Goal: Task Accomplishment & Management: Use online tool/utility

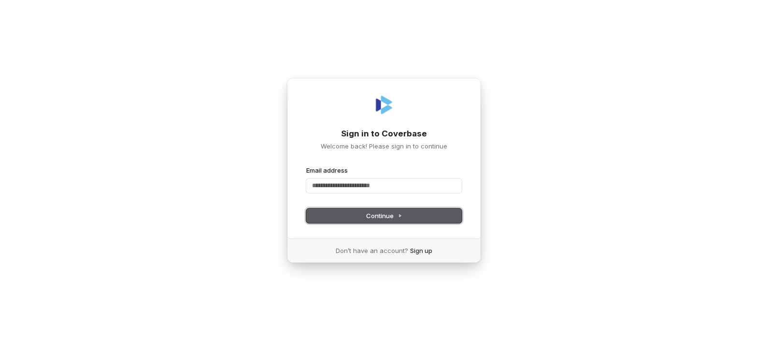
click at [342, 214] on button "Continue" at bounding box center [384, 215] width 156 height 14
click at [336, 177] on div "Email address" at bounding box center [384, 179] width 156 height 27
click at [336, 192] on input "Email address" at bounding box center [384, 185] width 156 height 14
click at [379, 215] on span "Continue" at bounding box center [384, 215] width 36 height 9
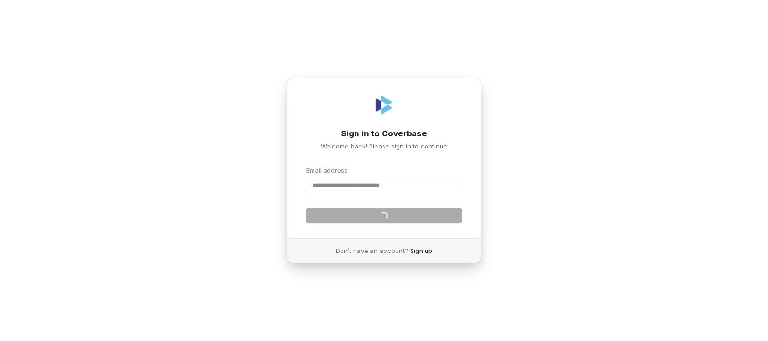
type input "**********"
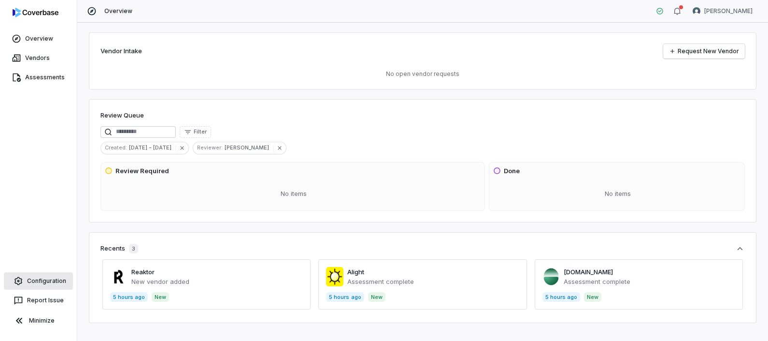
click at [54, 284] on span "Configuration" at bounding box center [46, 281] width 39 height 8
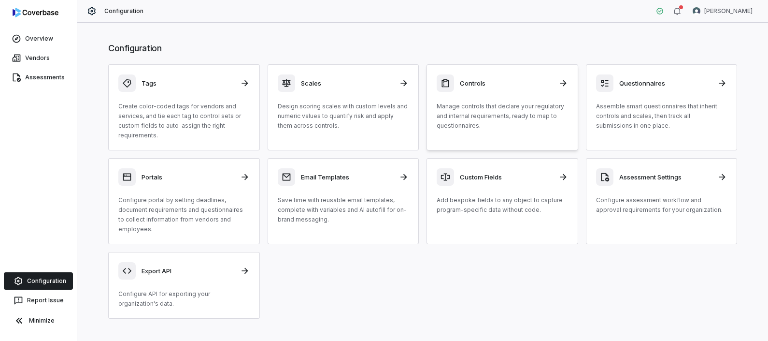
click at [480, 109] on p "Manage controls that declare your regulatory and internal requirements, ready t…" at bounding box center [502, 115] width 131 height 29
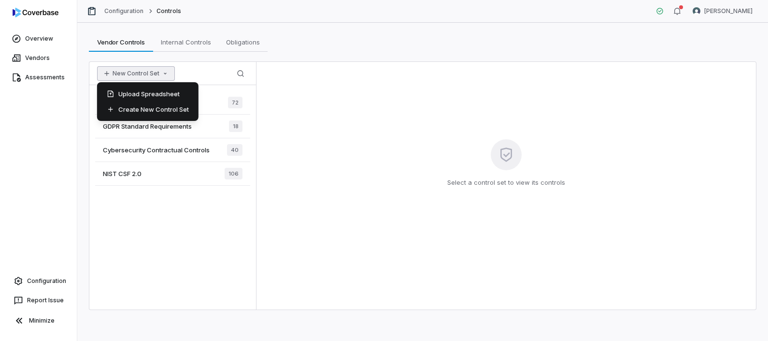
click at [115, 69] on button "New Control Set" at bounding box center [136, 73] width 78 height 14
click at [138, 97] on div "Upload Spreadsheet" at bounding box center [148, 93] width 94 height 15
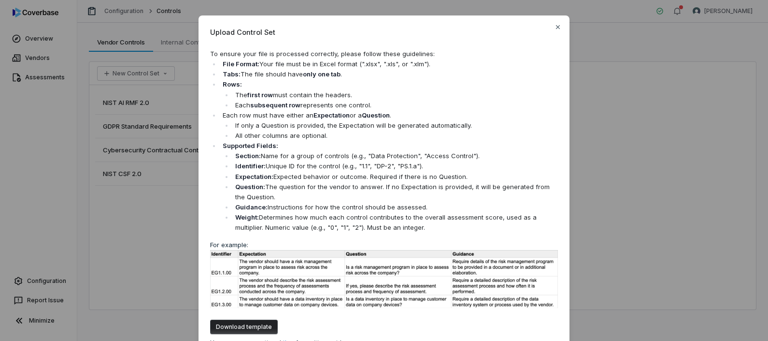
click at [225, 325] on button "Download template" at bounding box center [244, 326] width 68 height 14
click at [239, 322] on button "Download template" at bounding box center [244, 326] width 68 height 14
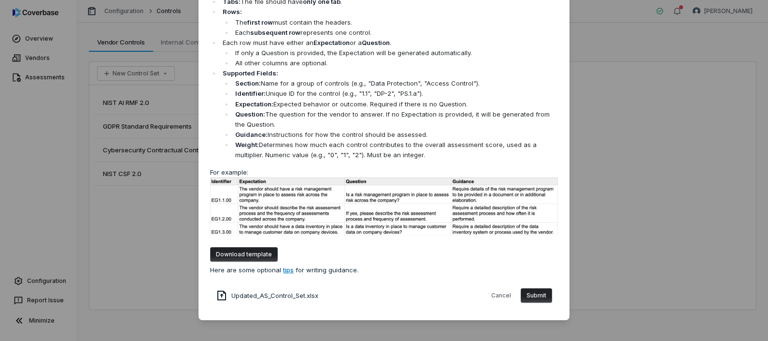
scroll to position [72, 0]
click at [539, 296] on button "Submit" at bounding box center [536, 296] width 31 height 14
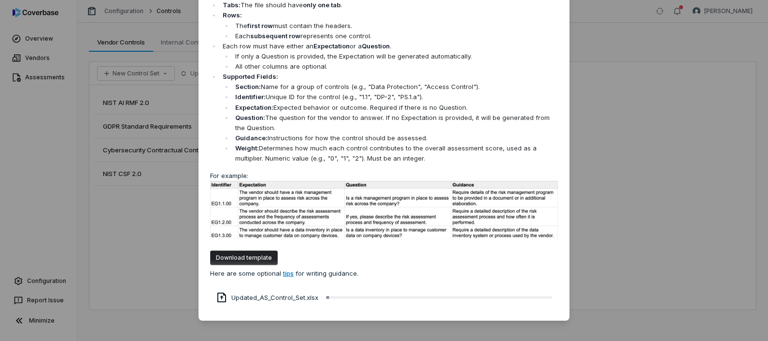
scroll to position [0, 0]
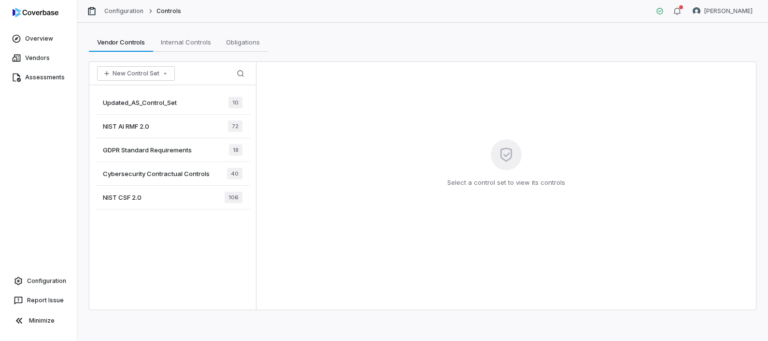
click at [192, 100] on div "Updated_AS_Control_Set 10" at bounding box center [172, 103] width 155 height 24
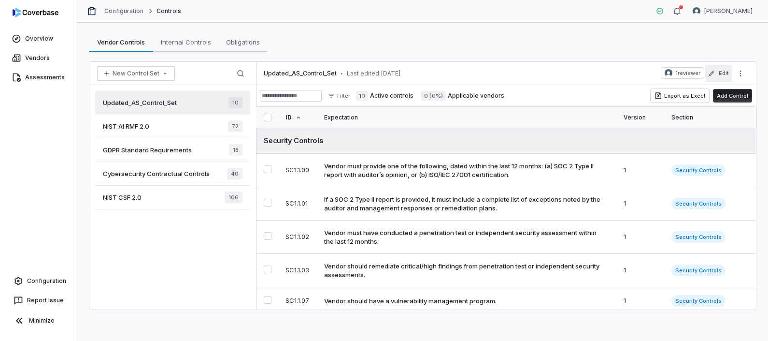
click at [725, 73] on button "Edit" at bounding box center [719, 73] width 27 height 17
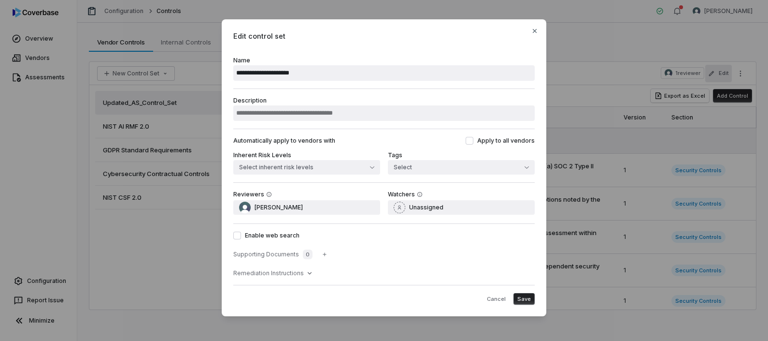
drag, startPoint x: 266, startPoint y: 73, endPoint x: 213, endPoint y: 77, distance: 53.8
click at [213, 77] on div "**********" at bounding box center [384, 170] width 768 height 333
drag, startPoint x: 301, startPoint y: 70, endPoint x: 197, endPoint y: 71, distance: 103.9
click at [197, 71] on div "**********" at bounding box center [384, 170] width 768 height 333
type input "**********"
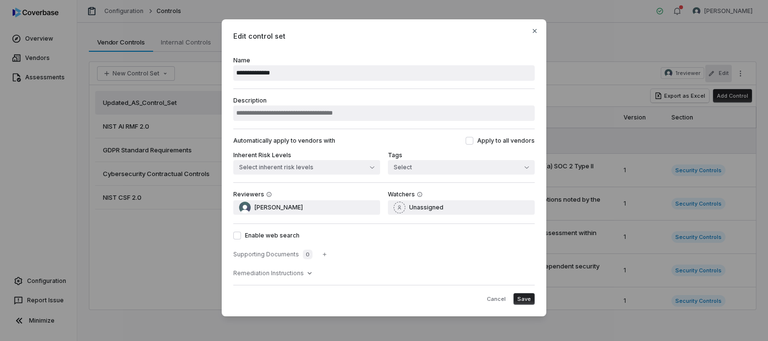
click at [536, 296] on div "**********" at bounding box center [384, 167] width 325 height 297
click at [528, 297] on span "Save" at bounding box center [525, 298] width 14 height 7
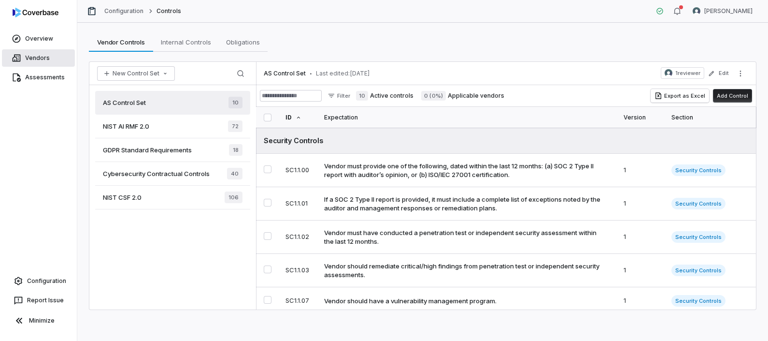
click at [45, 59] on span "Vendors" at bounding box center [37, 58] width 25 height 8
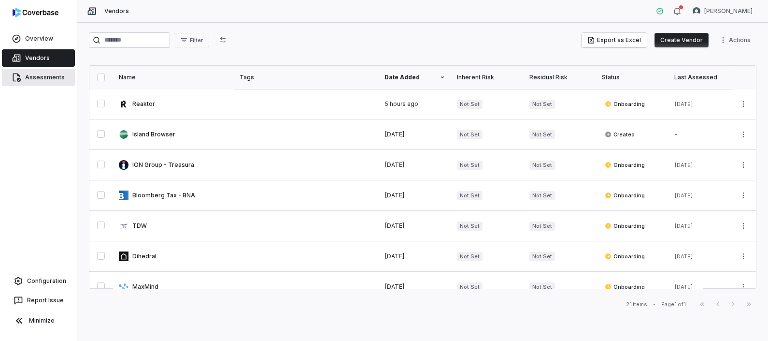
click at [58, 77] on span "Assessments" at bounding box center [45, 77] width 40 height 8
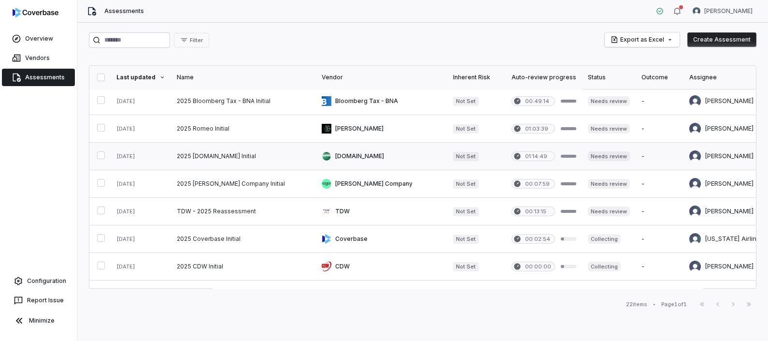
scroll to position [410, 0]
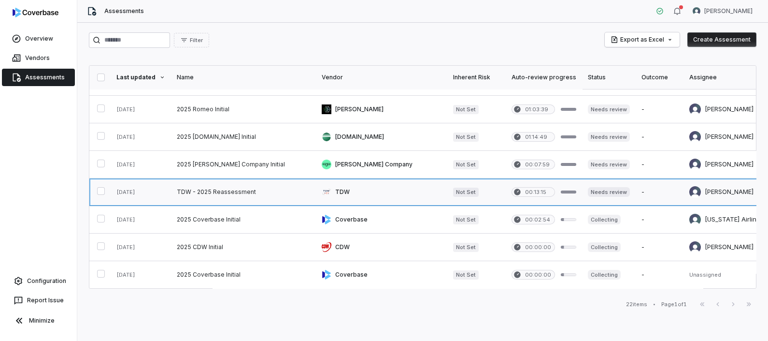
click at [244, 187] on link at bounding box center [243, 191] width 145 height 27
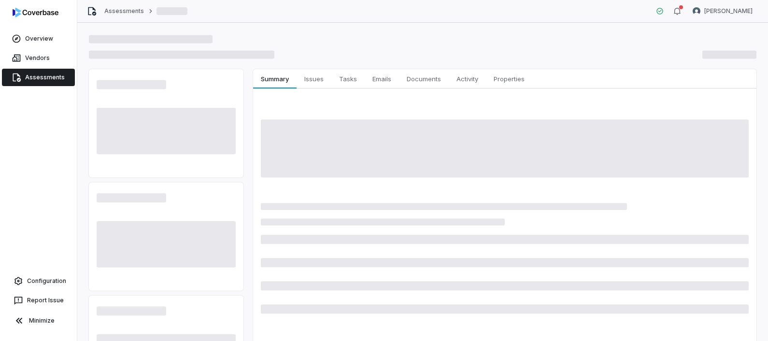
click at [48, 76] on span "Assessments" at bounding box center [45, 77] width 40 height 8
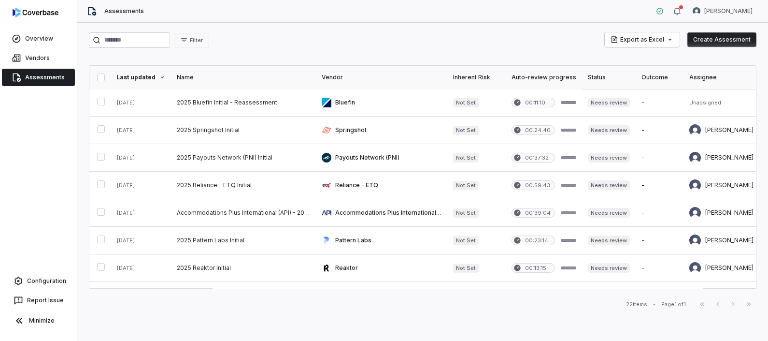
click at [717, 36] on button "Create Assessment" at bounding box center [722, 39] width 69 height 14
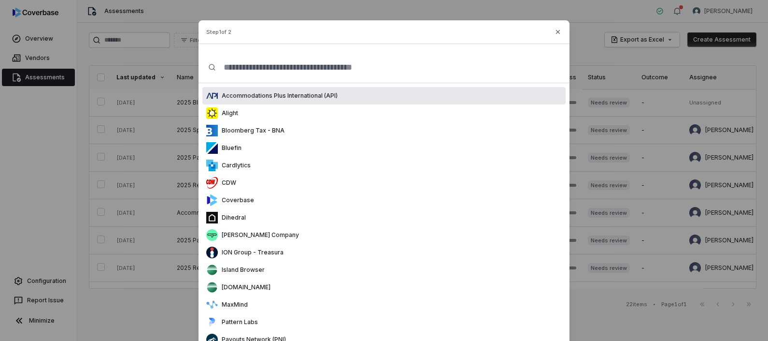
click at [302, 61] on input "text" at bounding box center [388, 67] width 344 height 31
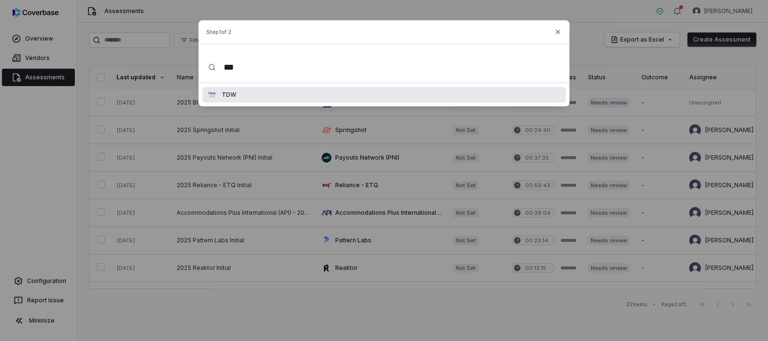
type input "***"
click at [303, 95] on div "TDW" at bounding box center [384, 94] width 363 height 15
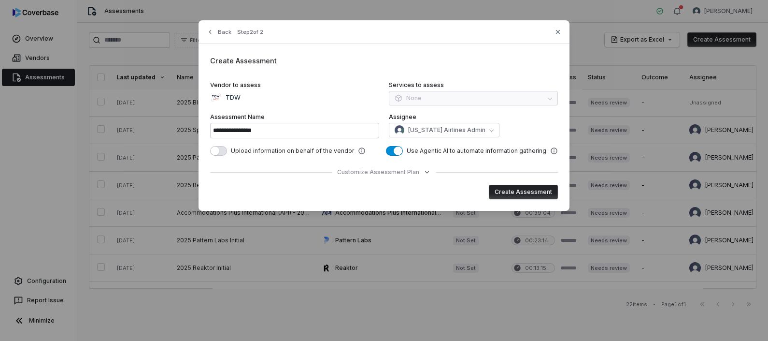
click at [557, 201] on div "**********" at bounding box center [384, 115] width 371 height 190
click at [258, 130] on input "**********" at bounding box center [294, 130] width 169 height 15
drag, startPoint x: 231, startPoint y: 126, endPoint x: 215, endPoint y: 128, distance: 16.0
click at [215, 128] on input "**********" at bounding box center [294, 130] width 169 height 15
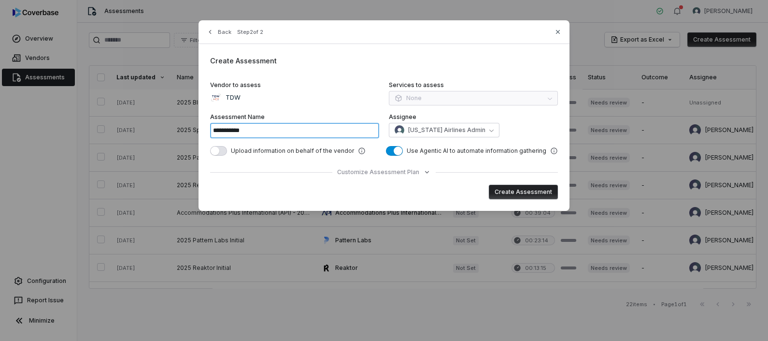
click at [229, 129] on input "**********" at bounding box center [294, 130] width 169 height 15
type input "**********"
click at [528, 196] on button "Create Assessment" at bounding box center [523, 192] width 69 height 14
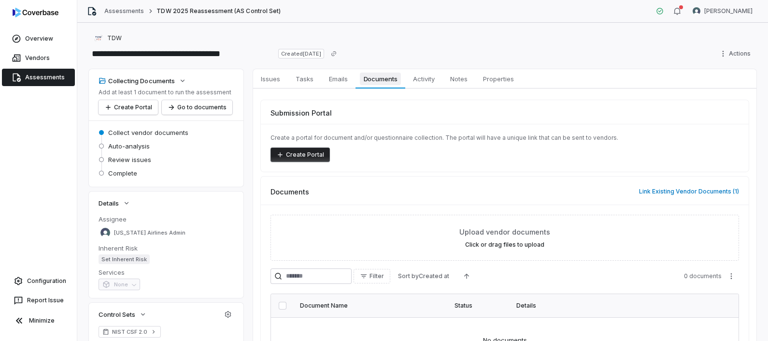
click at [389, 77] on span "Documents" at bounding box center [381, 78] width 42 height 13
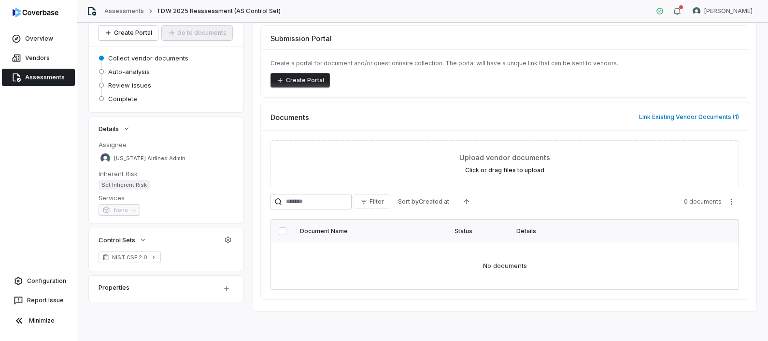
click at [461, 244] on td "No documents" at bounding box center [505, 266] width 468 height 46
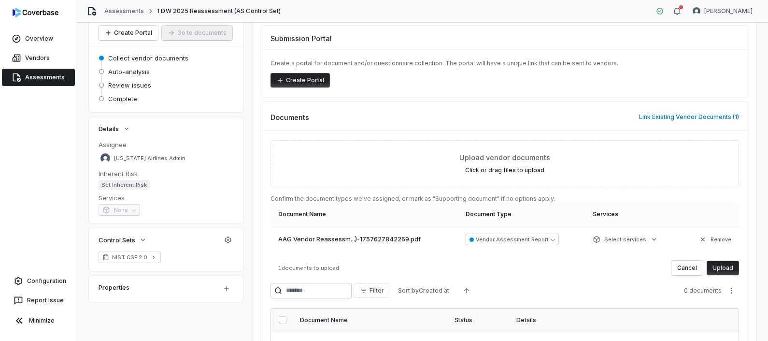
click at [36, 76] on span "Assessments" at bounding box center [45, 77] width 40 height 8
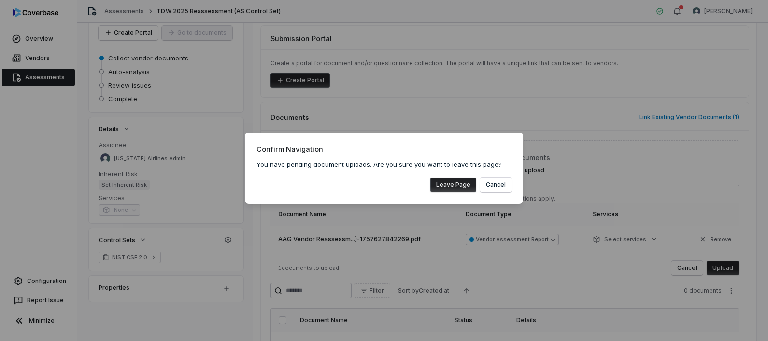
click at [516, 186] on div "Confirm Navigation You have pending document uploads. Are you sure you want to …" at bounding box center [384, 167] width 278 height 71
click at [492, 186] on button "Cancel" at bounding box center [495, 184] width 31 height 14
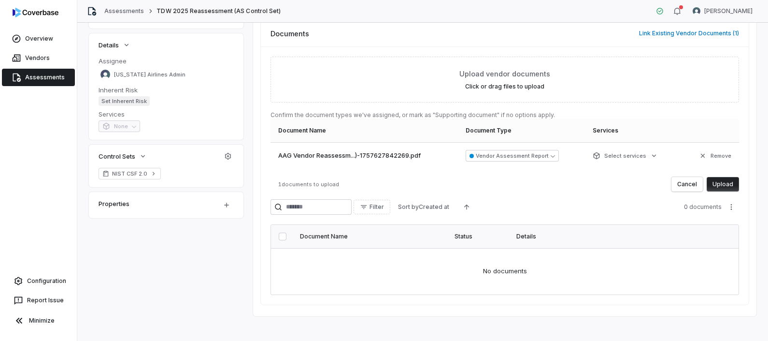
scroll to position [163, 0]
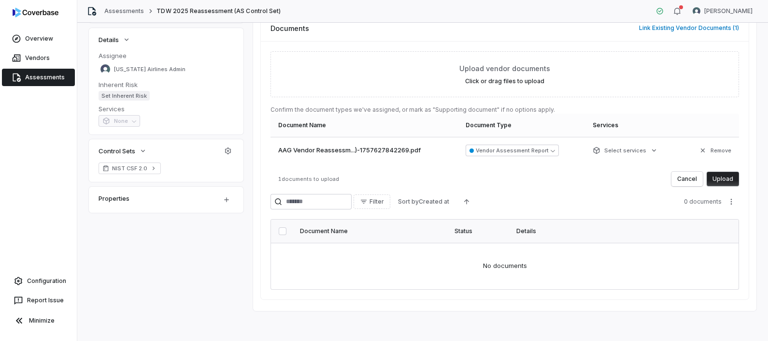
click at [723, 181] on button "Upload" at bounding box center [723, 179] width 32 height 14
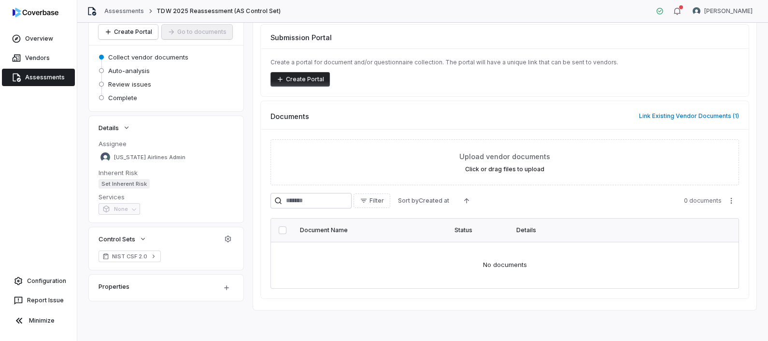
scroll to position [74, 0]
click at [37, 73] on span "Assessments" at bounding box center [45, 77] width 40 height 8
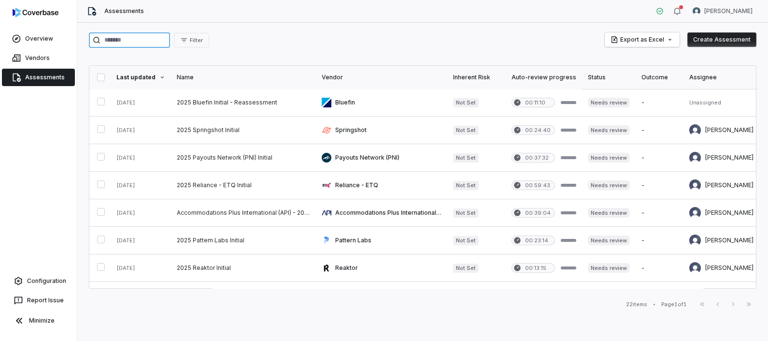
click at [108, 43] on input "search" at bounding box center [129, 39] width 81 height 15
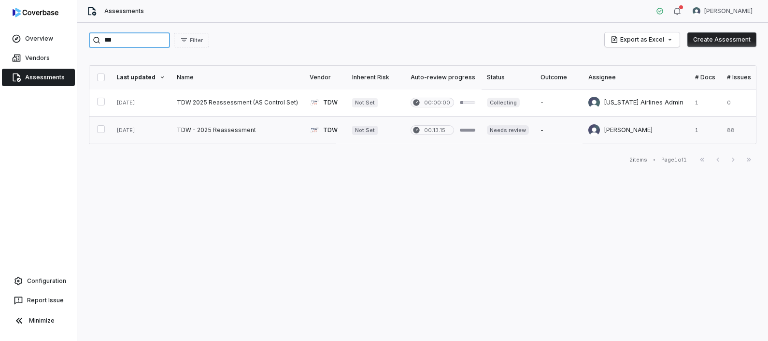
type input "***"
click at [213, 132] on link at bounding box center [237, 129] width 133 height 27
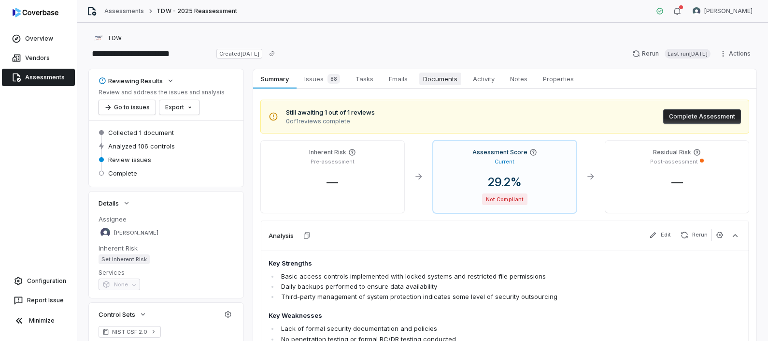
click at [427, 77] on span "Documents" at bounding box center [441, 78] width 42 height 13
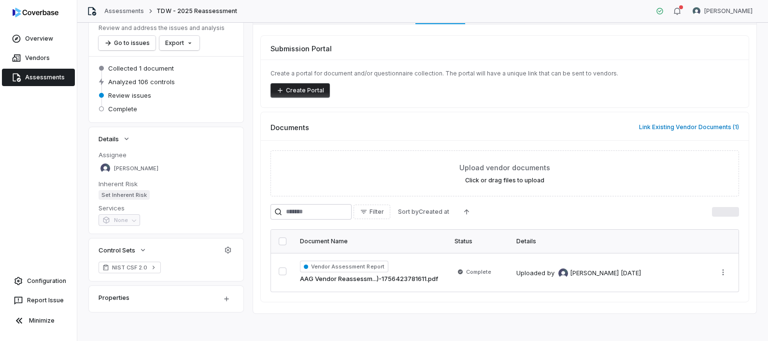
scroll to position [67, 0]
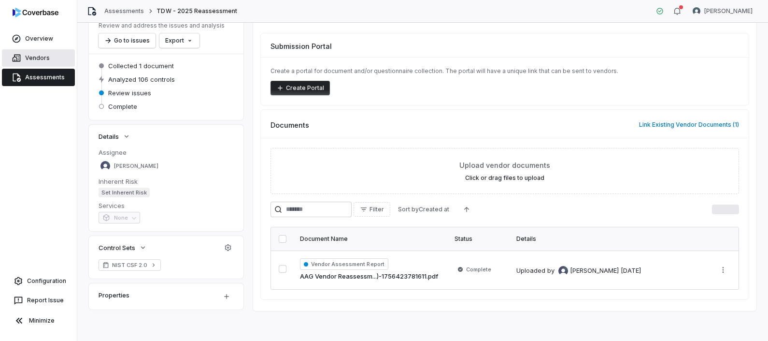
click at [18, 62] on icon at bounding box center [17, 58] width 10 height 10
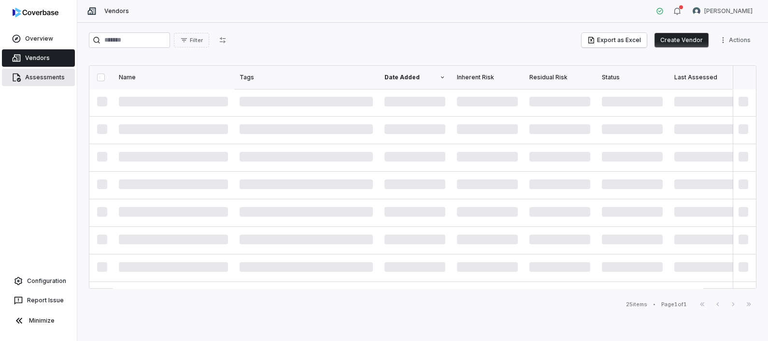
click at [31, 82] on link "Assessments" at bounding box center [38, 77] width 73 height 17
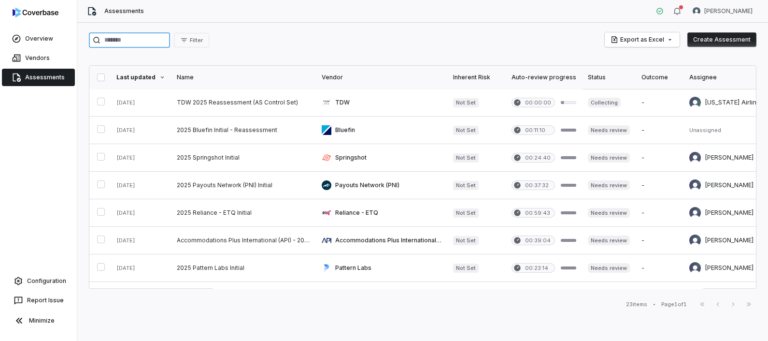
click at [157, 34] on input "search" at bounding box center [129, 39] width 81 height 15
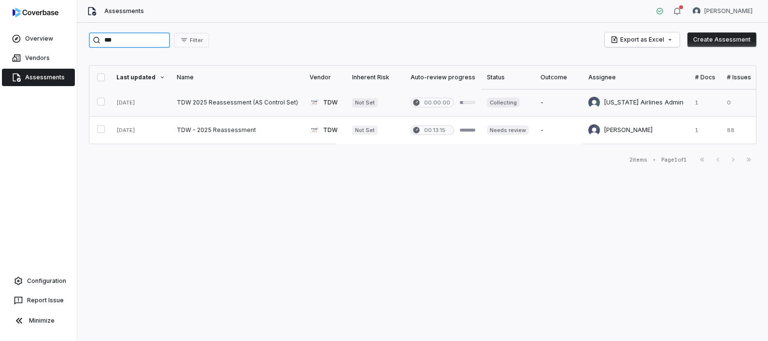
type input "***"
click at [187, 103] on link at bounding box center [237, 102] width 133 height 27
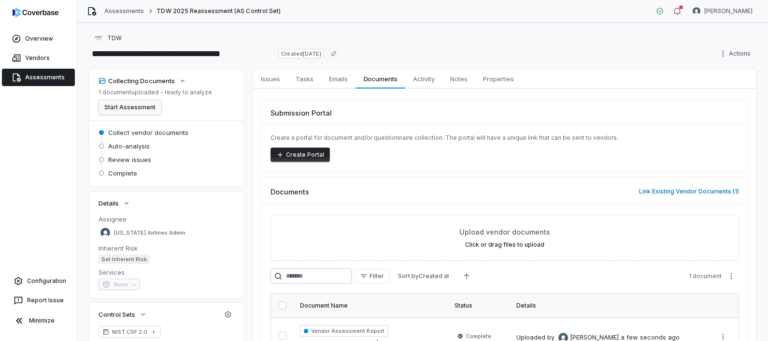
click at [117, 108] on button "Start Assessment" at bounding box center [130, 107] width 63 height 14
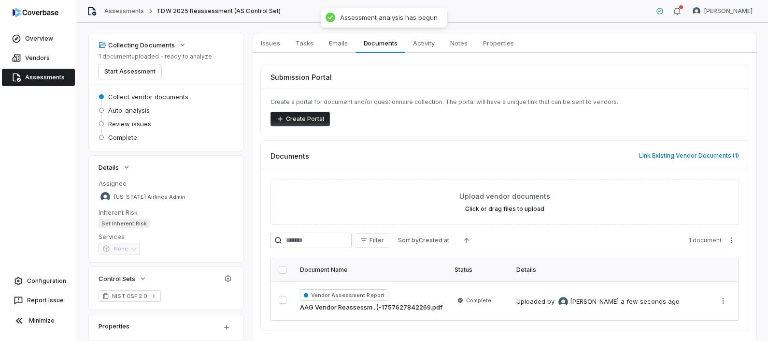
scroll to position [67, 0]
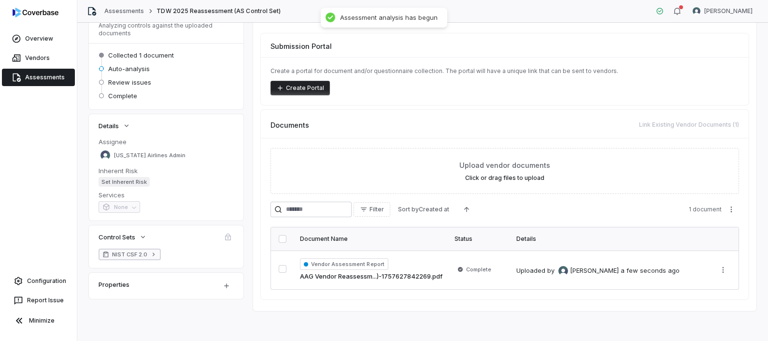
click at [139, 254] on span "NIST CSF 2.0" at bounding box center [129, 254] width 35 height 8
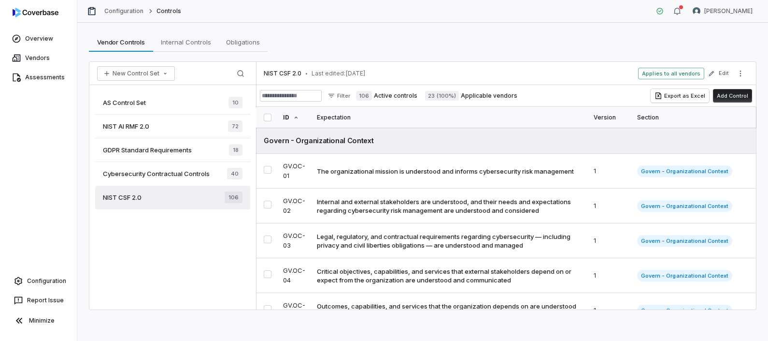
click at [158, 103] on div "AS Control Set 10" at bounding box center [172, 103] width 155 height 24
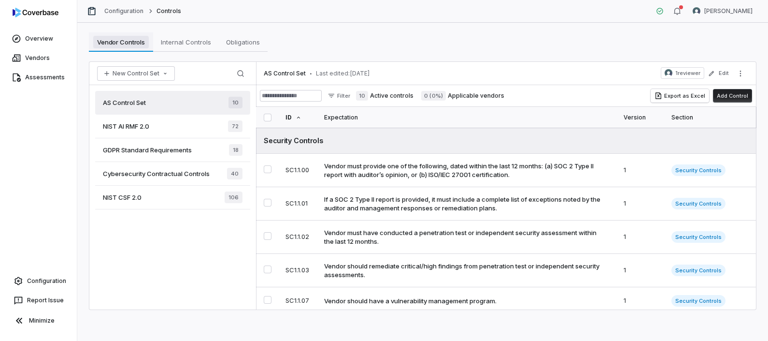
click at [130, 36] on span "Vendor Controls" at bounding box center [121, 42] width 56 height 13
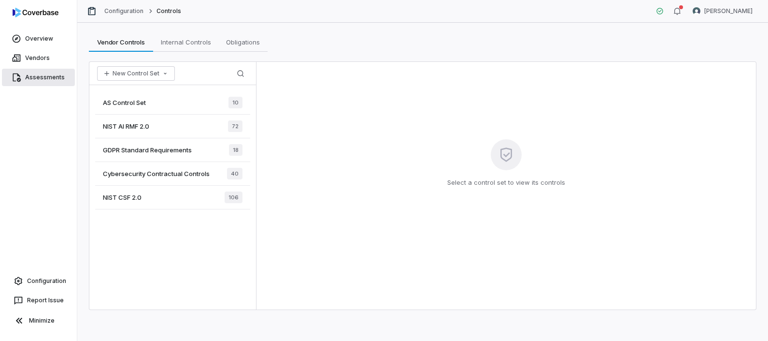
click at [38, 81] on span "Assessments" at bounding box center [45, 77] width 40 height 8
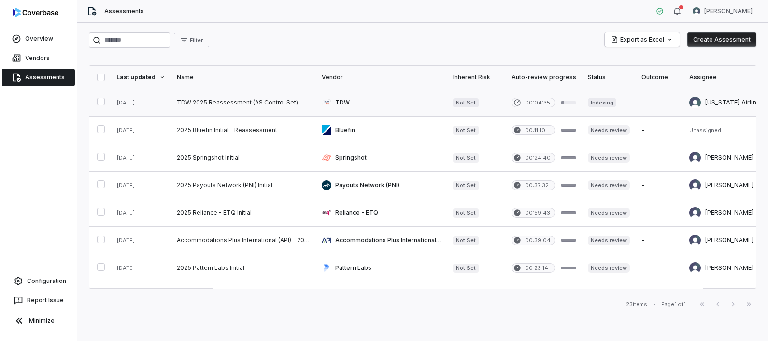
click at [241, 100] on link at bounding box center [243, 102] width 145 height 27
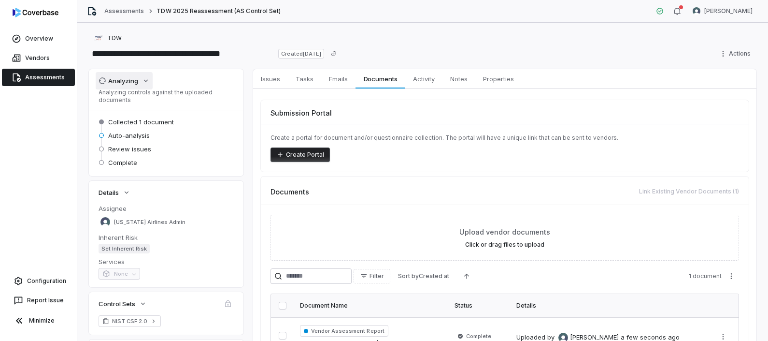
click at [144, 74] on button "Analyzing" at bounding box center [124, 80] width 57 height 17
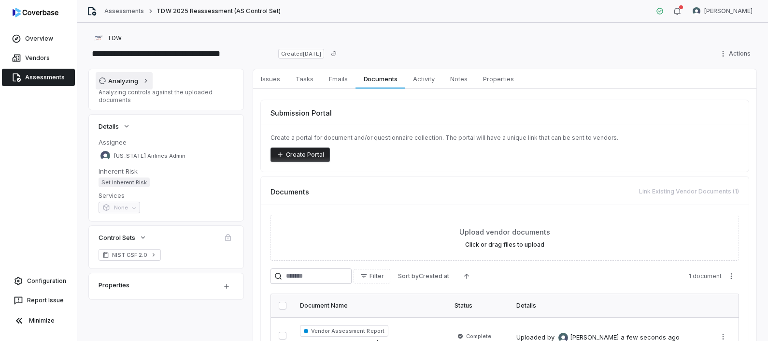
click at [144, 74] on button "Analyzing" at bounding box center [124, 80] width 57 height 17
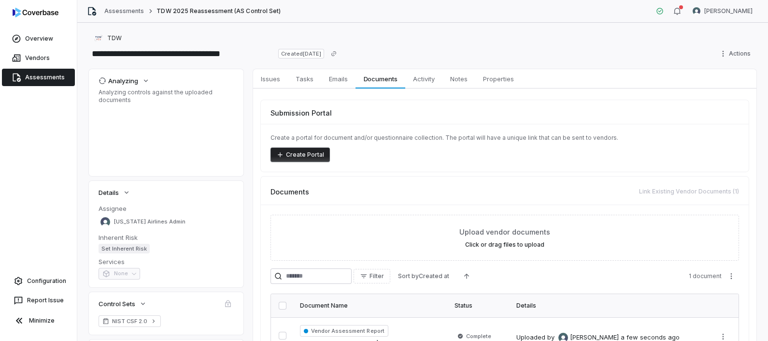
click at [46, 82] on link "Assessments" at bounding box center [38, 77] width 73 height 17
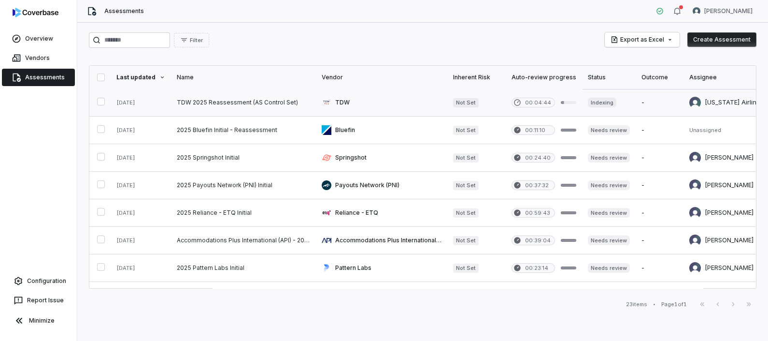
click at [101, 99] on button "button" at bounding box center [101, 102] width 8 height 8
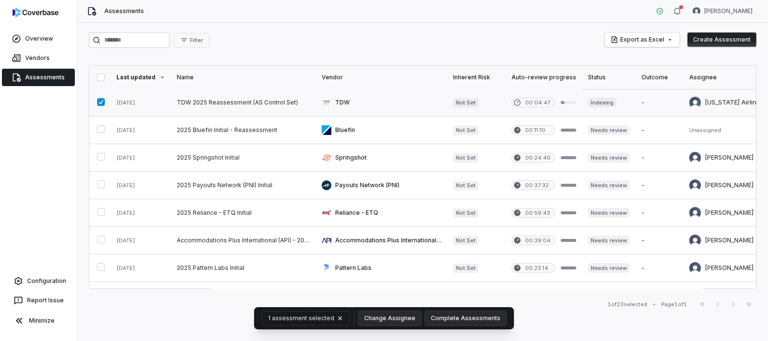
click at [101, 99] on button "button" at bounding box center [101, 102] width 8 height 8
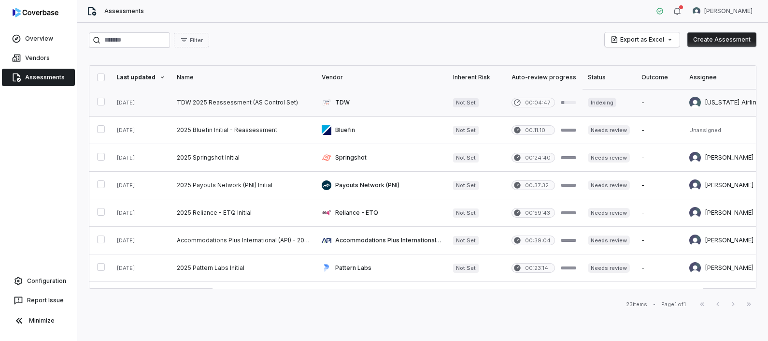
click at [172, 95] on link at bounding box center [243, 102] width 145 height 27
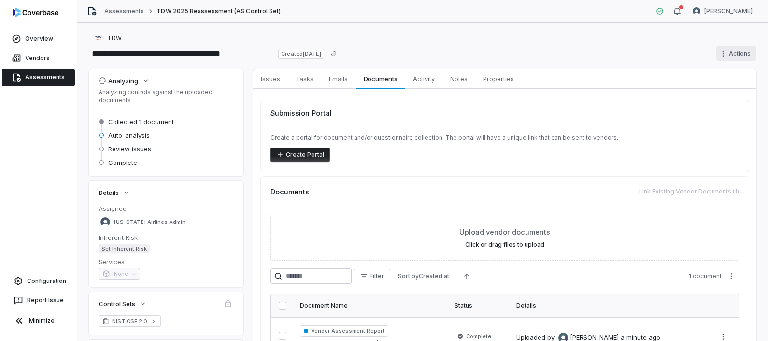
click at [725, 48] on html "**********" at bounding box center [384, 170] width 768 height 341
click at [718, 93] on div "Cancel run" at bounding box center [725, 89] width 70 height 15
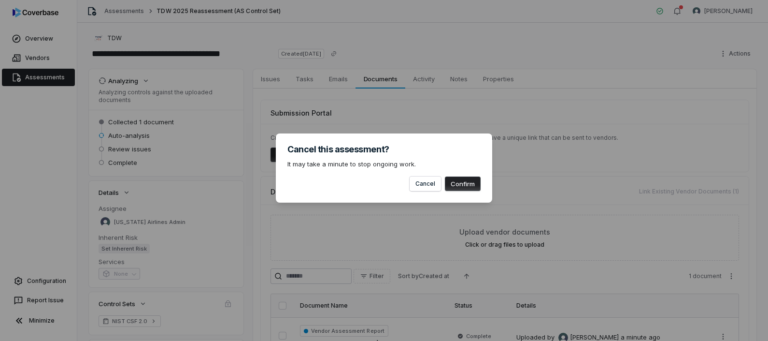
click at [471, 184] on button "Confirm" at bounding box center [463, 183] width 36 height 14
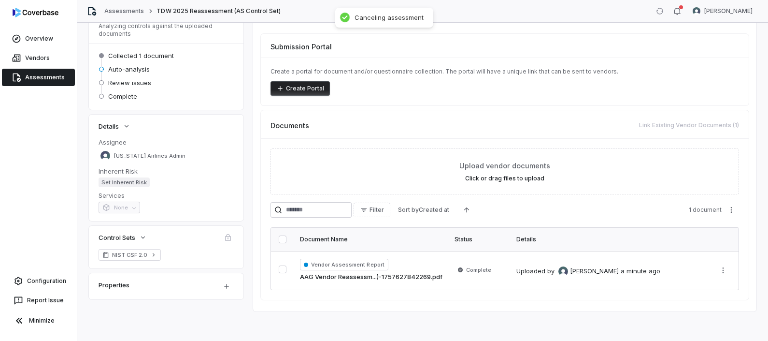
scroll to position [67, 0]
click at [146, 235] on icon "button" at bounding box center [143, 237] width 8 height 8
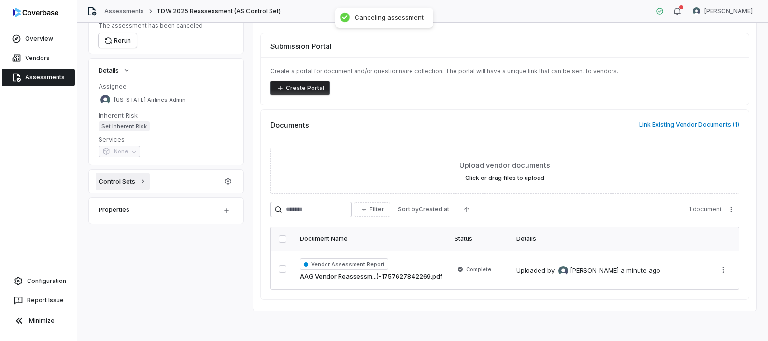
click at [133, 179] on span "Control Sets" at bounding box center [117, 181] width 37 height 9
click at [225, 181] on icon "button" at bounding box center [228, 181] width 8 height 8
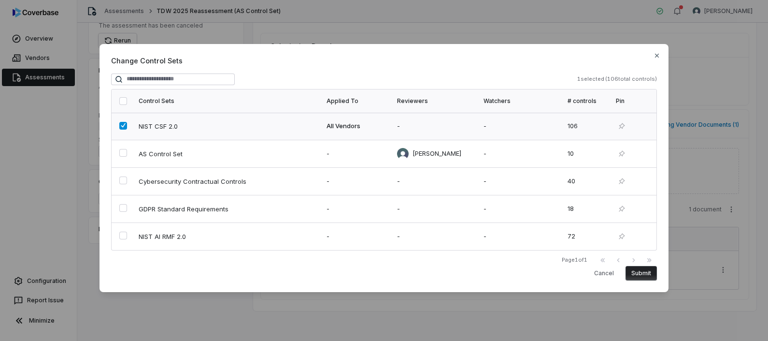
click at [124, 132] on td at bounding box center [122, 127] width 21 height 28
click at [124, 152] on button "button" at bounding box center [123, 153] width 8 height 8
click at [642, 270] on button "Submit" at bounding box center [641, 273] width 31 height 14
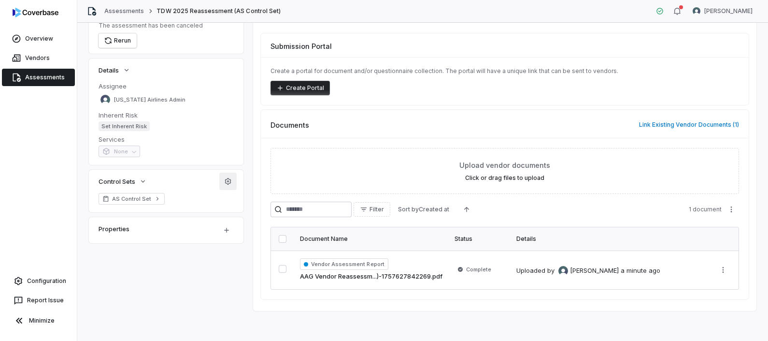
click at [232, 179] on button "button" at bounding box center [227, 181] width 17 height 17
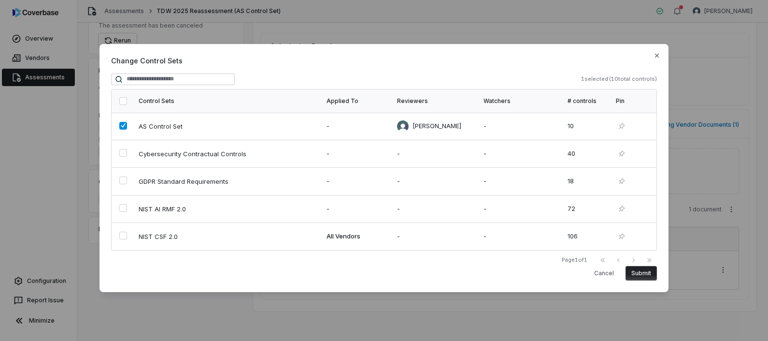
click at [230, 322] on div "Change Control Sets 1 selected ( 10 total controls) Control Sets Applied To Rev…" at bounding box center [384, 170] width 768 height 341
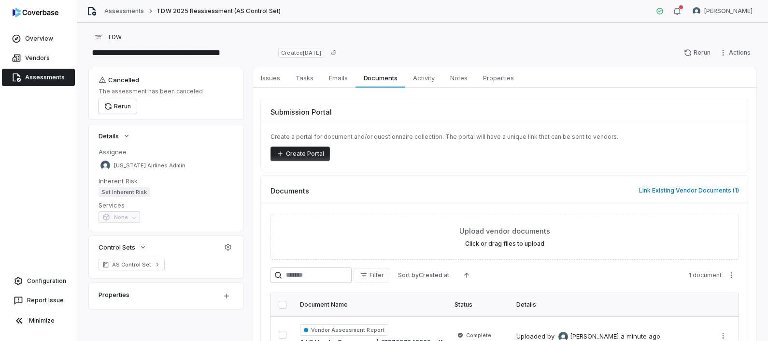
scroll to position [0, 0]
click at [128, 107] on button "Rerun" at bounding box center [118, 107] width 38 height 14
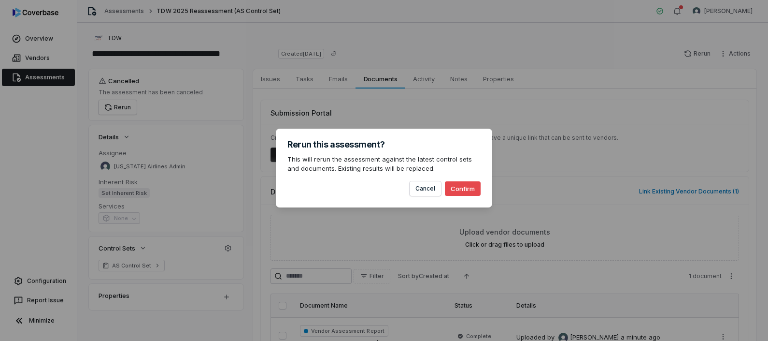
click at [466, 190] on button "Confirm" at bounding box center [463, 188] width 36 height 14
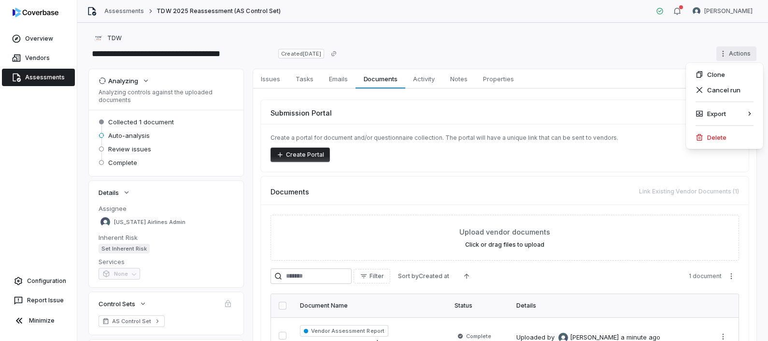
click at [737, 58] on html "**********" at bounding box center [384, 170] width 768 height 341
click at [728, 89] on div "Cancel run" at bounding box center [725, 89] width 70 height 15
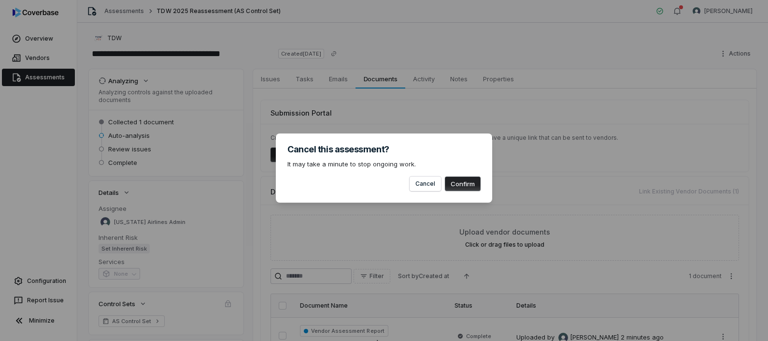
click at [471, 188] on button "Confirm" at bounding box center [463, 183] width 36 height 14
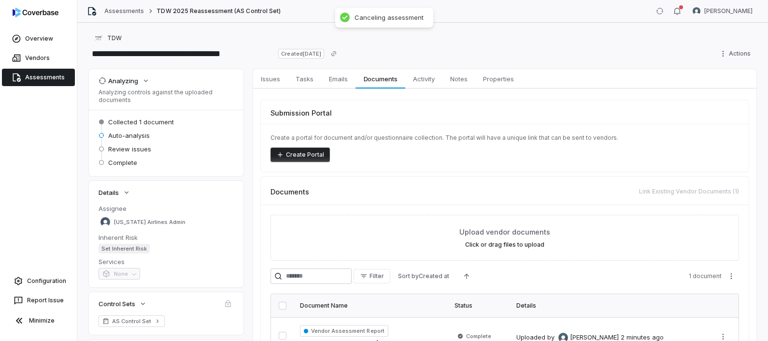
scroll to position [67, 0]
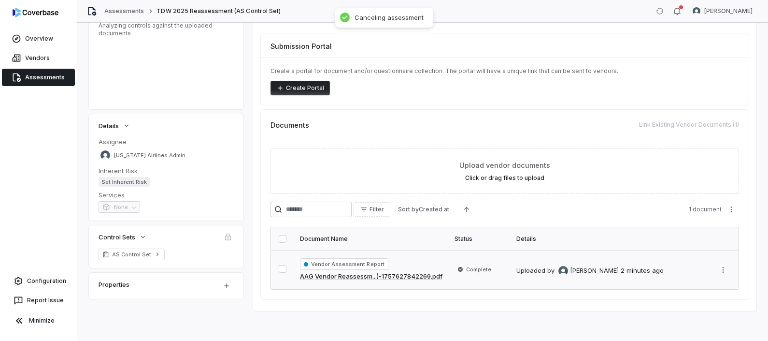
click at [474, 275] on td "Complete" at bounding box center [480, 269] width 62 height 39
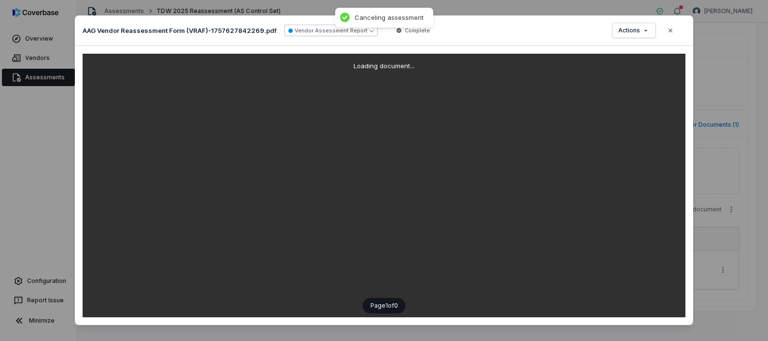
click at [313, 32] on button "Vendor Assessment Report" at bounding box center [331, 31] width 93 height 12
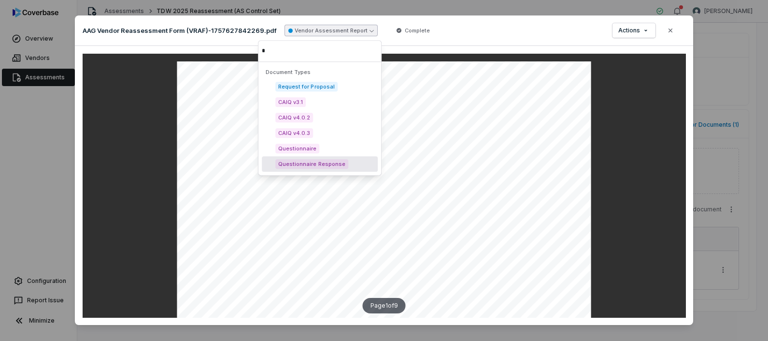
type input "*"
click at [326, 166] on span "Questionnaire Response" at bounding box center [311, 164] width 73 height 10
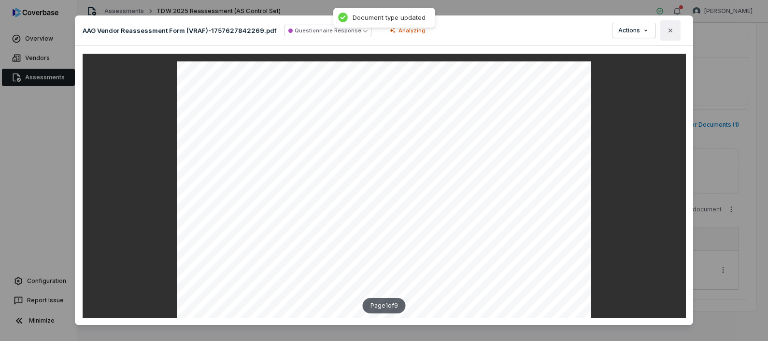
click at [673, 30] on button "Close" at bounding box center [671, 30] width 20 height 20
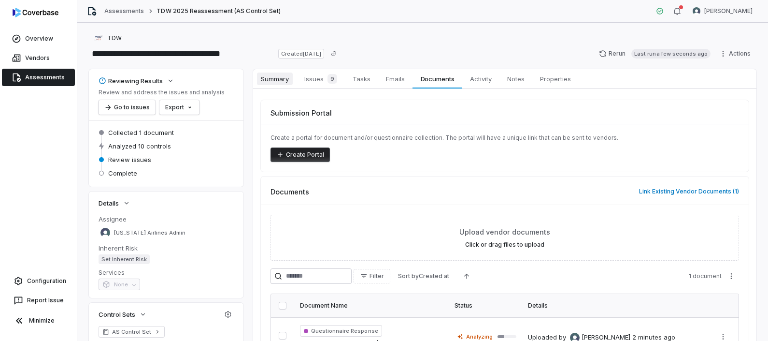
click at [278, 75] on span "Summary" at bounding box center [275, 78] width 36 height 13
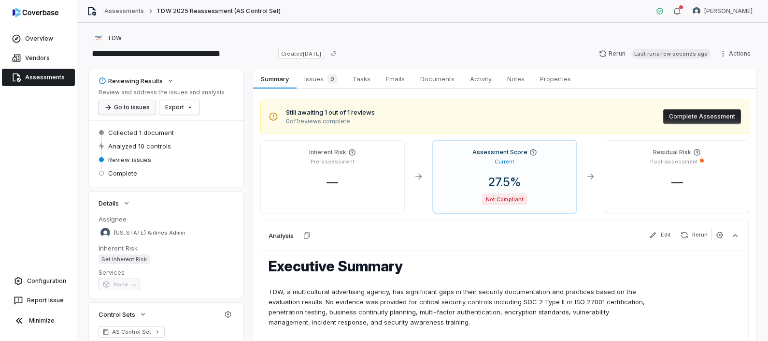
click at [137, 111] on button "Go to issues" at bounding box center [127, 107] width 57 height 14
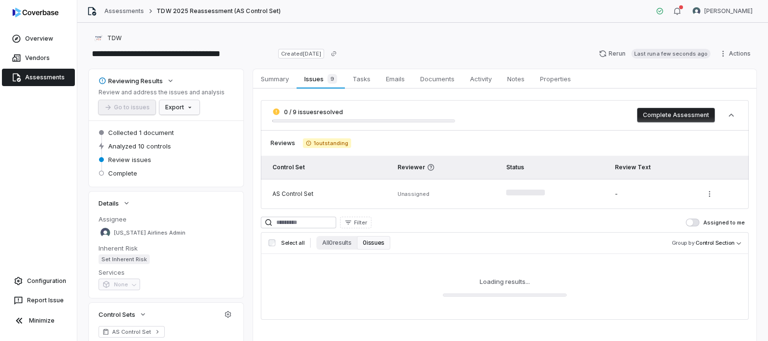
click at [183, 108] on html "**********" at bounding box center [384, 170] width 768 height 341
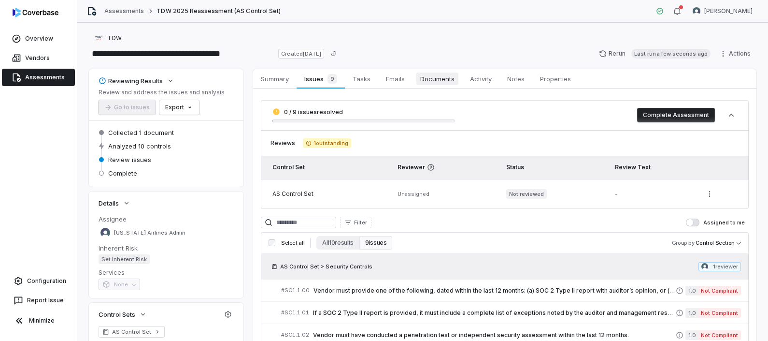
click at [421, 83] on span "Documents" at bounding box center [438, 78] width 42 height 13
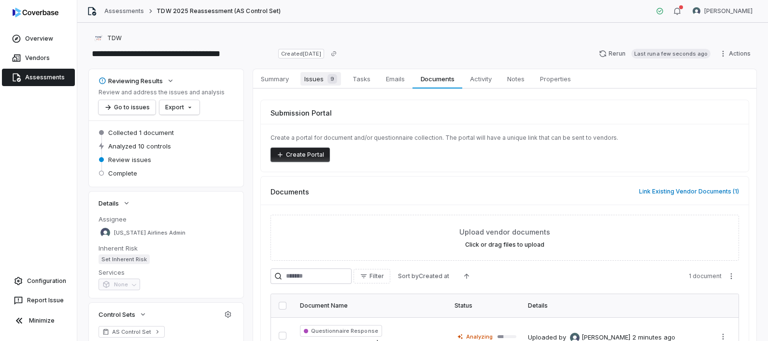
click at [319, 77] on span "Issues 9" at bounding box center [321, 79] width 41 height 14
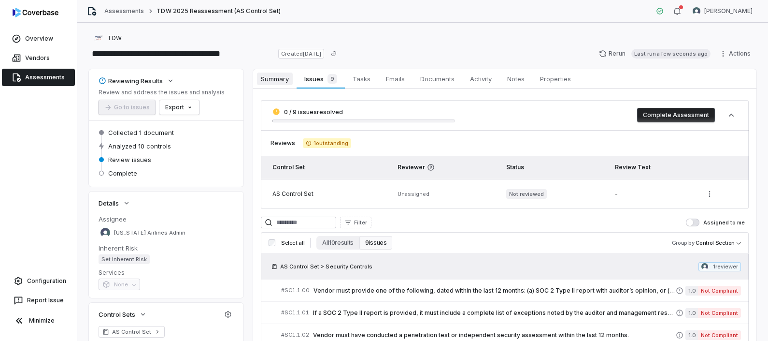
click at [267, 80] on span "Summary" at bounding box center [275, 78] width 36 height 13
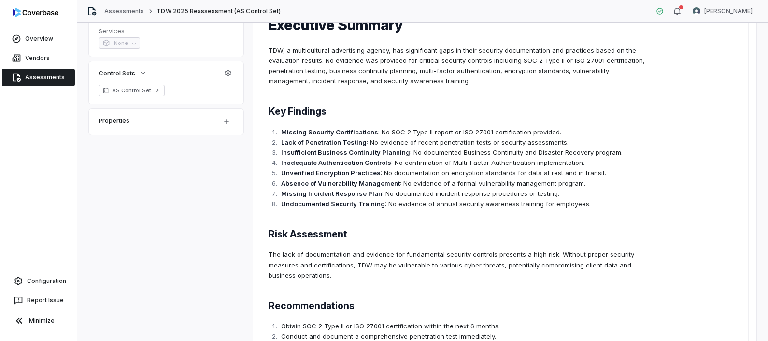
scroll to position [60, 0]
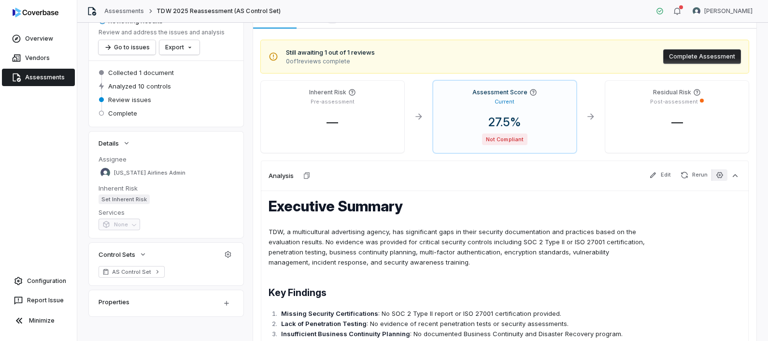
click at [718, 174] on button "button" at bounding box center [720, 175] width 16 height 12
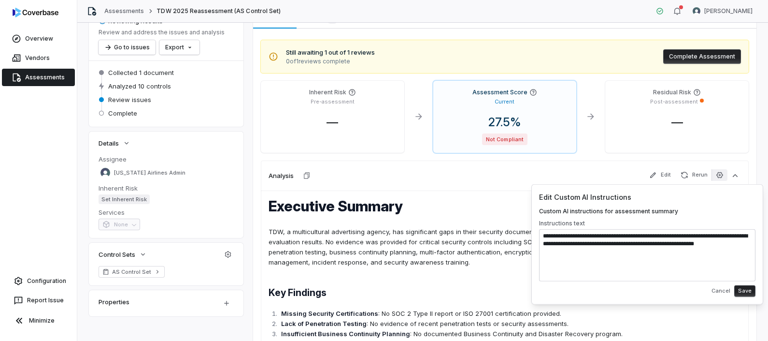
drag, startPoint x: 747, startPoint y: 250, endPoint x: 541, endPoint y: 237, distance: 205.9
click at [541, 237] on textarea "**********" at bounding box center [647, 255] width 217 height 52
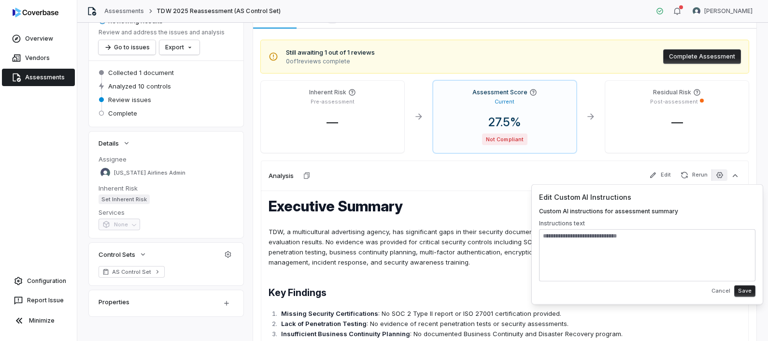
click at [754, 283] on div "Edit Custom AI Instructions Custom AI instructions for assessment summary Instr…" at bounding box center [647, 244] width 217 height 105
click at [752, 289] on button "Save" at bounding box center [745, 291] width 21 height 12
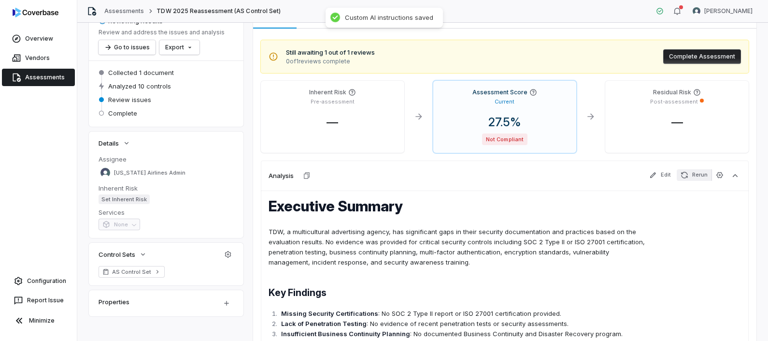
click at [684, 174] on button "Rerun" at bounding box center [694, 175] width 35 height 12
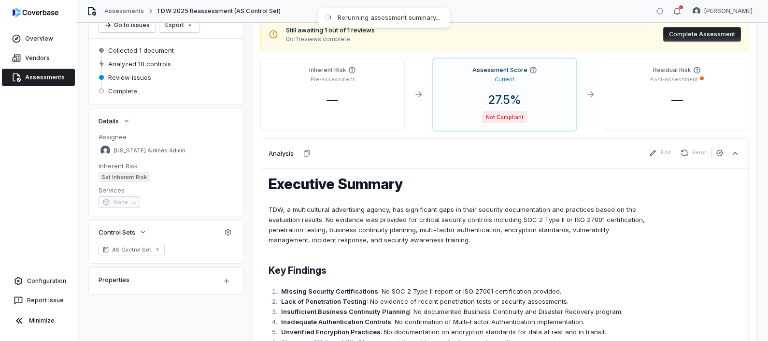
scroll to position [0, 0]
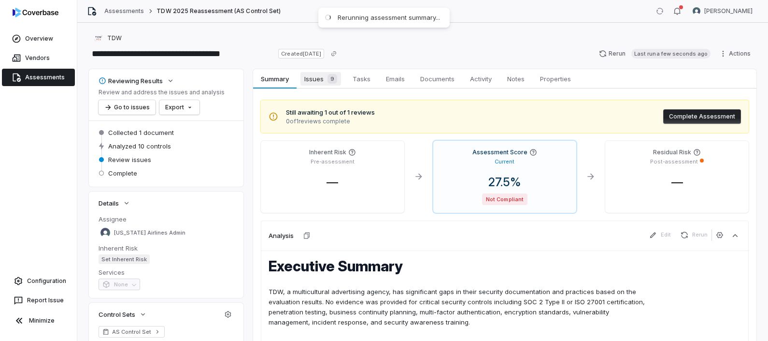
click at [319, 84] on span "Issues 9" at bounding box center [321, 79] width 41 height 14
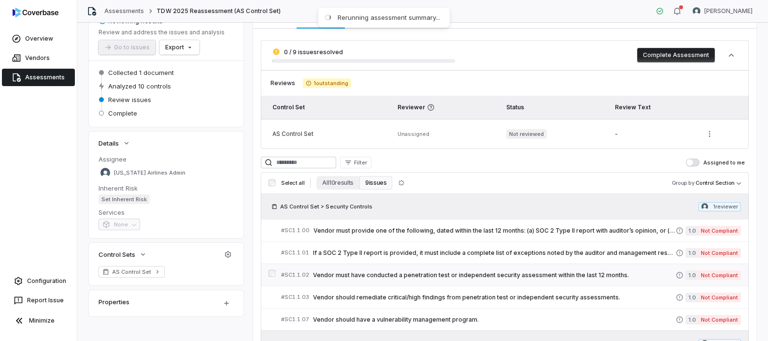
scroll to position [120, 0]
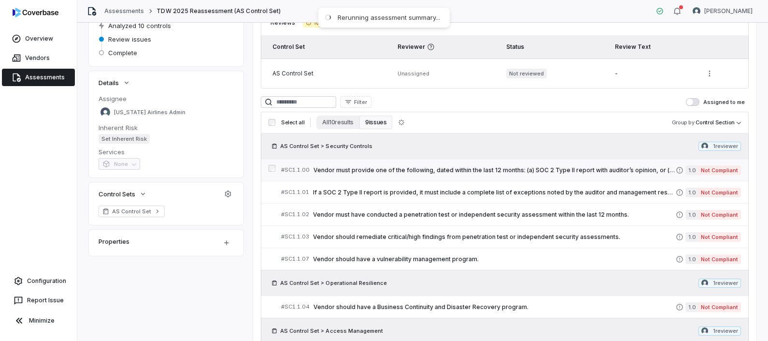
click at [701, 171] on span "Not Compliant" at bounding box center [719, 170] width 43 height 10
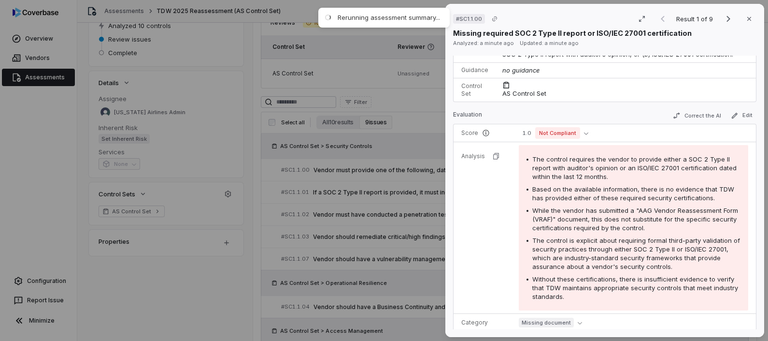
scroll to position [85, 0]
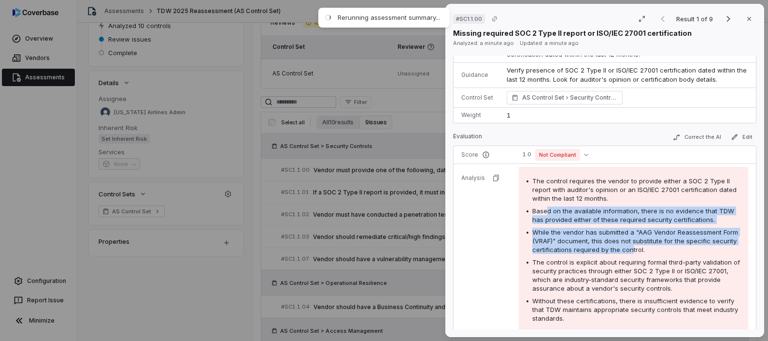
drag, startPoint x: 546, startPoint y: 208, endPoint x: 655, endPoint y: 252, distance: 117.8
click at [655, 252] on div "The control requires the vendor to provide either a SOC 2 Type II report with a…" at bounding box center [634, 249] width 214 height 146
drag, startPoint x: 655, startPoint y: 252, endPoint x: 619, endPoint y: 250, distance: 36.8
click at [619, 250] on span "While the vendor has submitted a "AAG Vendor Reassessment Form (VRAF)" document…" at bounding box center [636, 240] width 206 height 25
click at [615, 245] on span "While the vendor has submitted a "AAG Vendor Reassessment Form (VRAF)" document…" at bounding box center [636, 240] width 206 height 25
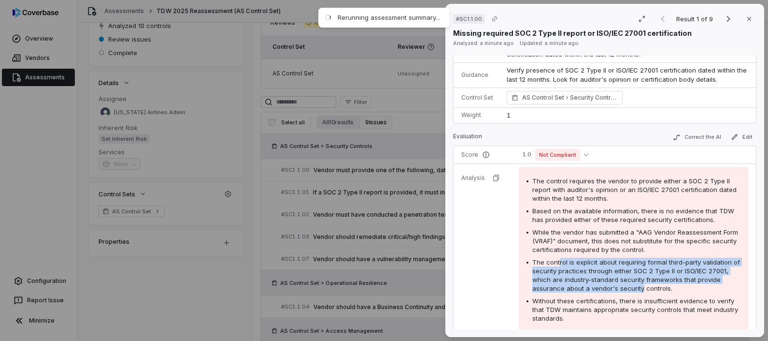
drag, startPoint x: 558, startPoint y: 263, endPoint x: 663, endPoint y: 289, distance: 107.9
click at [663, 289] on span "The control is explicit about requiring formal third-party validation of securi…" at bounding box center [637, 275] width 208 height 34
click at [747, 24] on button "Close" at bounding box center [749, 19] width 20 height 20
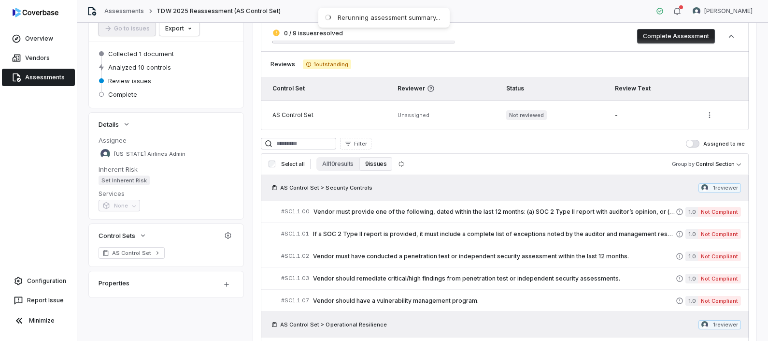
scroll to position [60, 0]
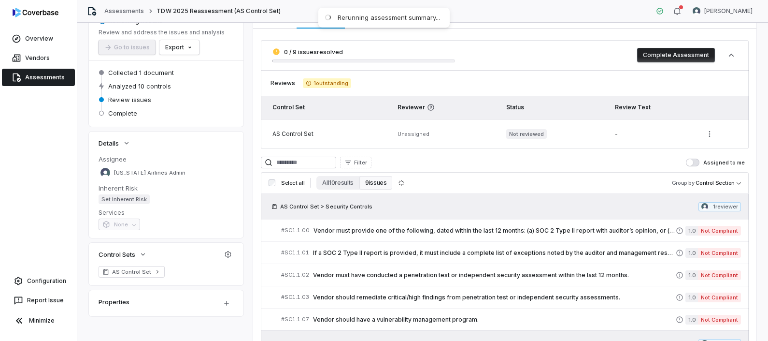
click at [22, 82] on link "Assessments" at bounding box center [38, 77] width 73 height 17
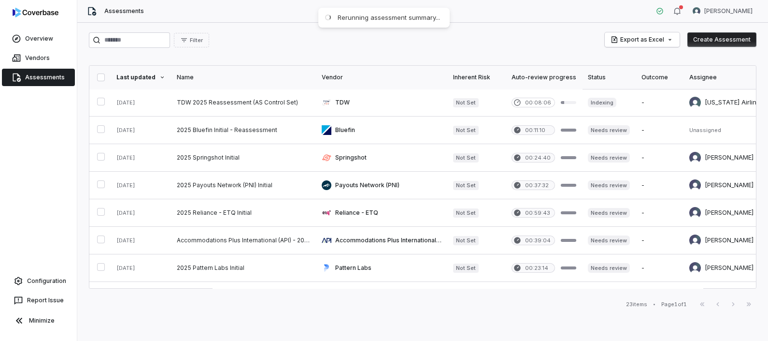
click at [742, 38] on button "Create Assessment" at bounding box center [722, 39] width 69 height 14
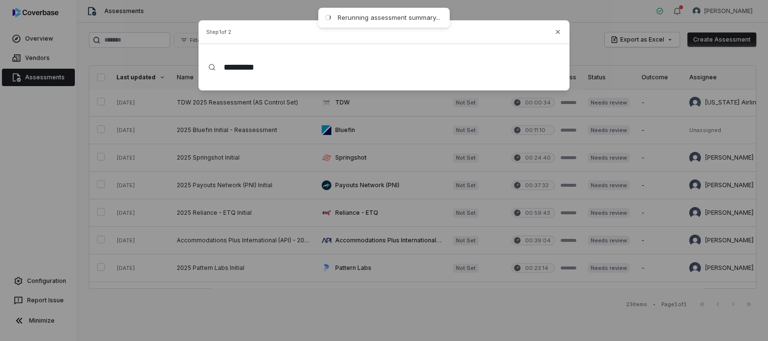
type input "*********"
click at [44, 55] on div "Step 1 of 2 ********* Close" at bounding box center [384, 55] width 768 height 111
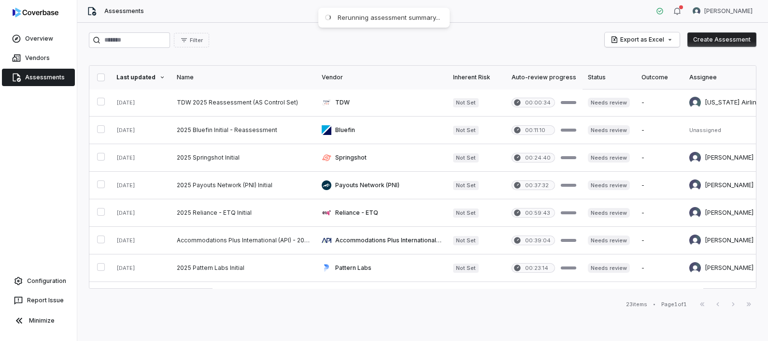
click at [44, 57] on span "Vendors" at bounding box center [37, 58] width 25 height 8
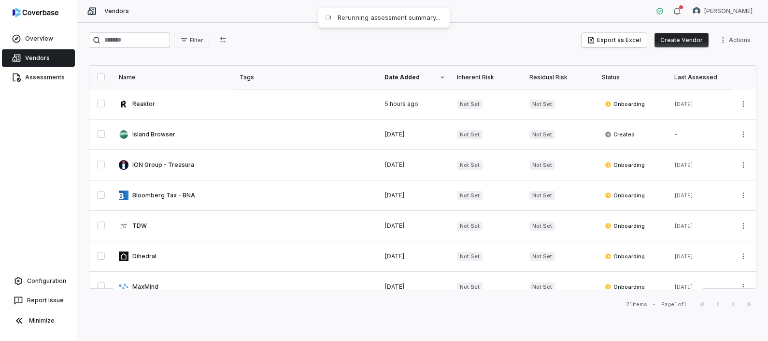
click at [691, 39] on button "Create Vendor" at bounding box center [682, 40] width 54 height 14
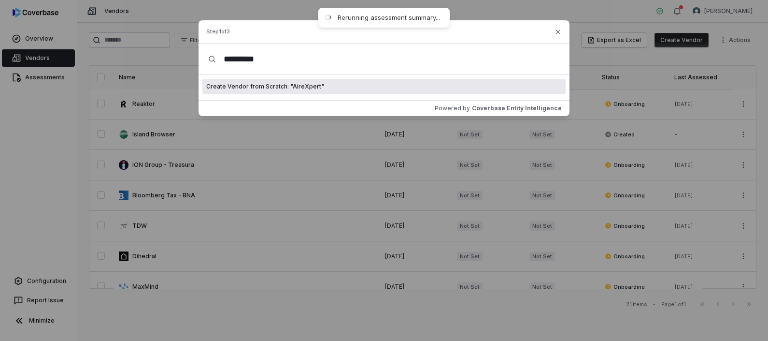
type input "*********"
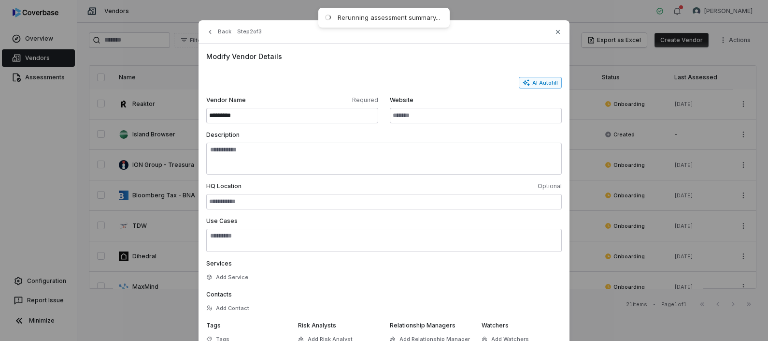
click at [544, 86] on button "AI Autofill" at bounding box center [540, 83] width 43 height 12
type input "**********"
type textarea "**********"
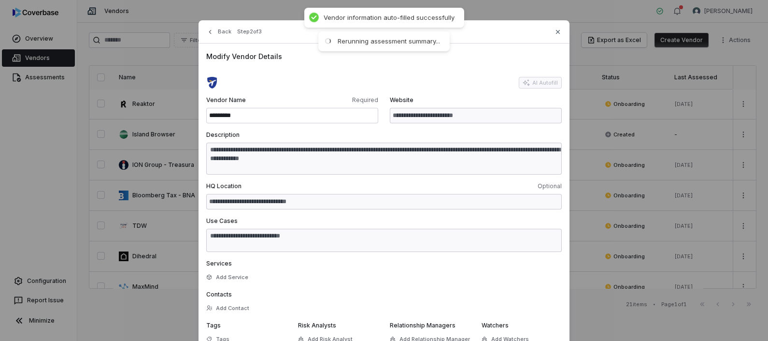
type textarea "**********"
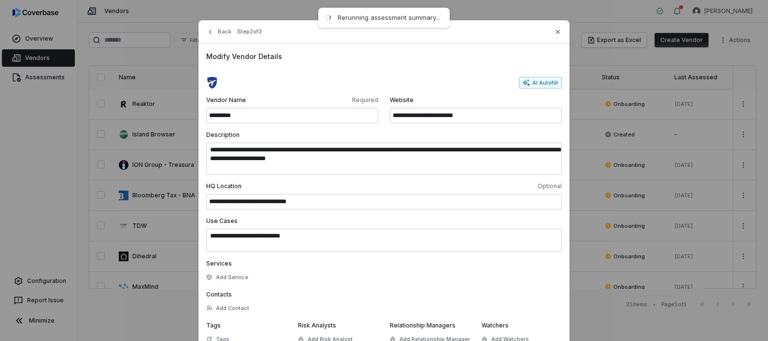
scroll to position [54, 0]
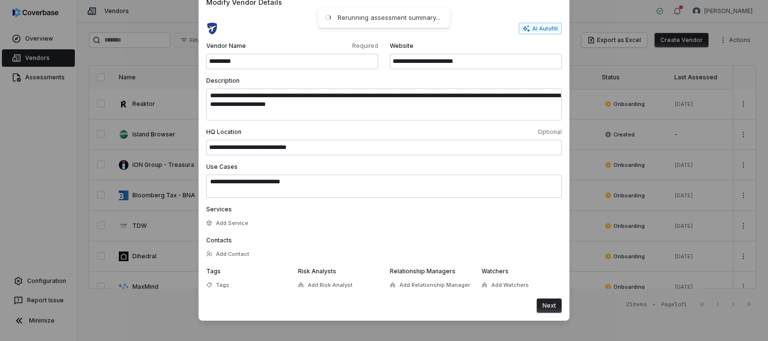
click at [546, 307] on button "Next" at bounding box center [549, 305] width 25 height 14
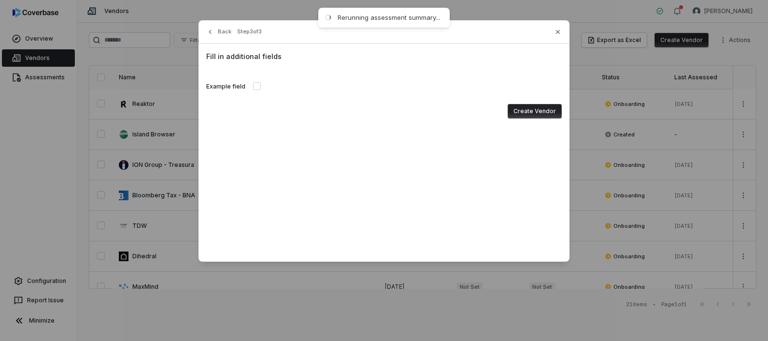
scroll to position [0, 0]
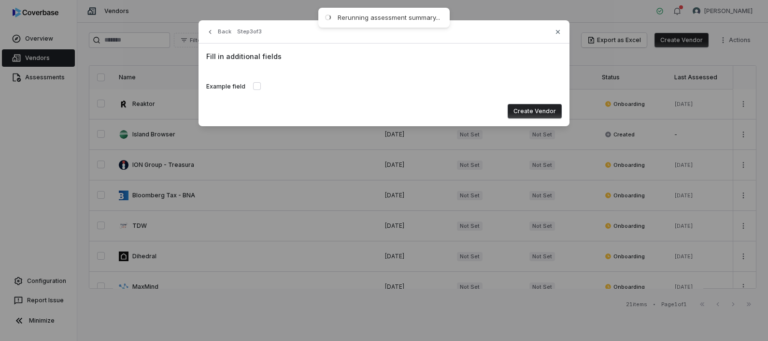
click at [253, 85] on button "button" at bounding box center [257, 86] width 8 height 8
click at [253, 85] on button "button" at bounding box center [257, 87] width 8 height 8
click at [536, 110] on button "Create Vendor" at bounding box center [535, 111] width 54 height 14
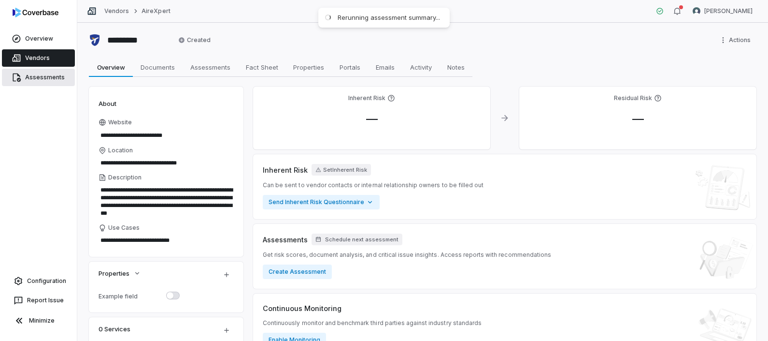
click at [53, 76] on span "Assessments" at bounding box center [45, 77] width 40 height 8
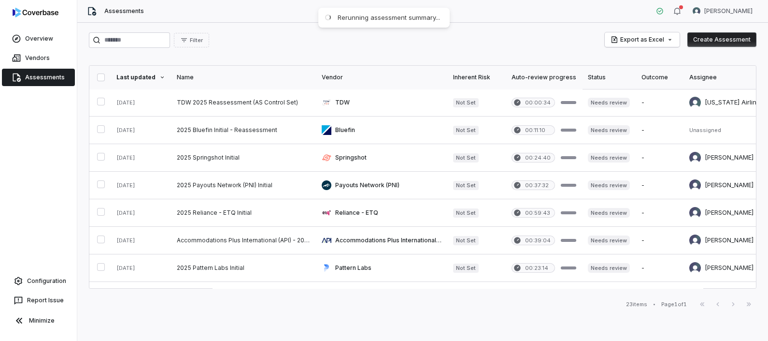
click at [707, 31] on div "Filter Export as Excel Create Assessment Last updated Name Vendor Inherent Risk…" at bounding box center [422, 182] width 691 height 318
click at [710, 40] on button "Create Assessment" at bounding box center [722, 39] width 69 height 14
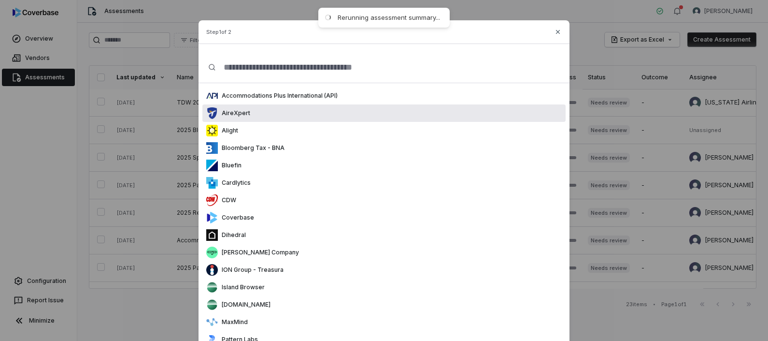
click at [266, 113] on div "AireXpert" at bounding box center [384, 112] width 363 height 17
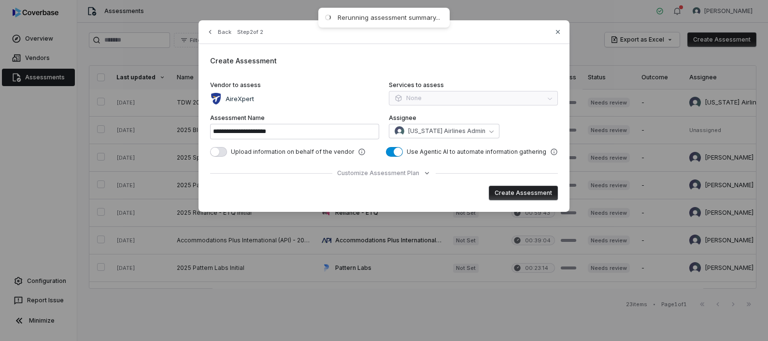
click at [516, 191] on button "Create Assessment" at bounding box center [523, 193] width 69 height 14
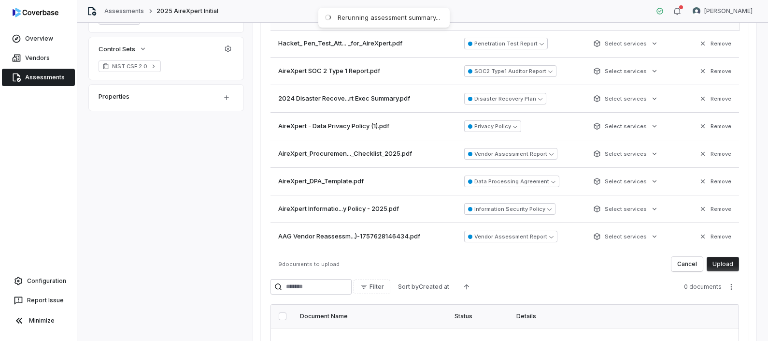
scroll to position [290, 0]
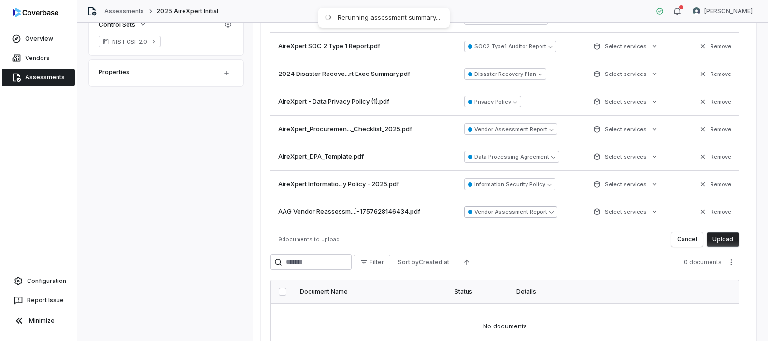
click at [524, 209] on button "Vendor Assessment Report" at bounding box center [510, 212] width 93 height 12
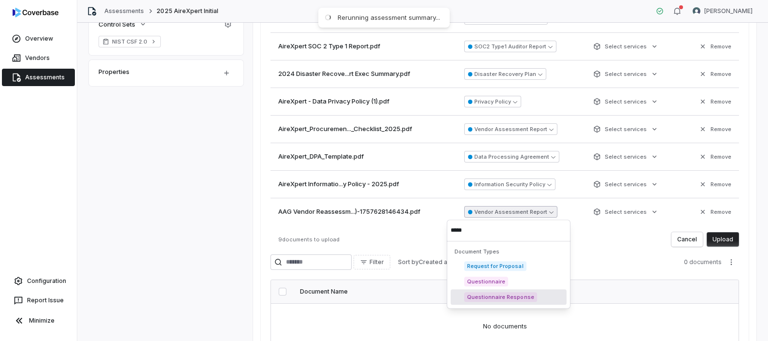
type input "*****"
click at [522, 289] on div "Questionnaire Response" at bounding box center [509, 296] width 116 height 15
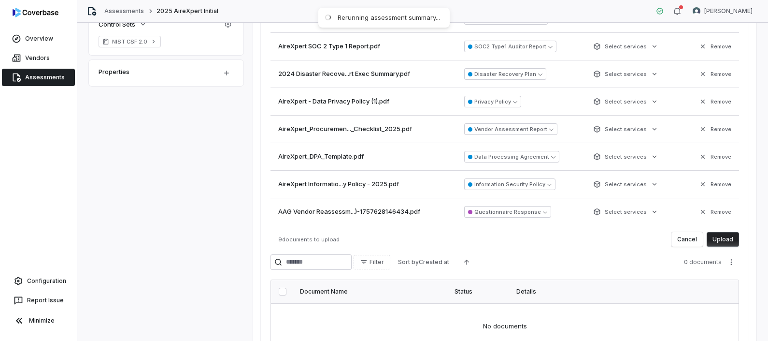
click at [725, 237] on button "Upload" at bounding box center [723, 239] width 32 height 14
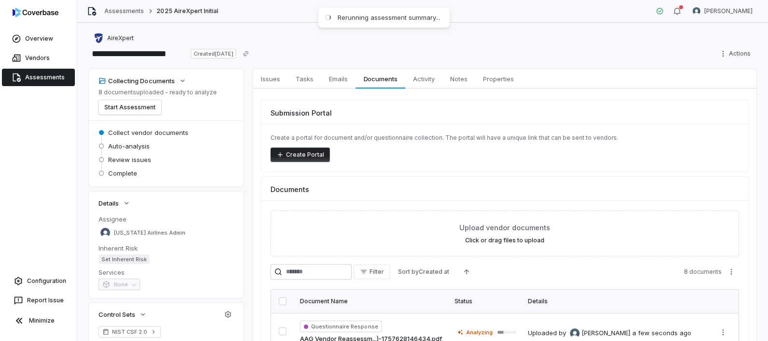
scroll to position [120, 0]
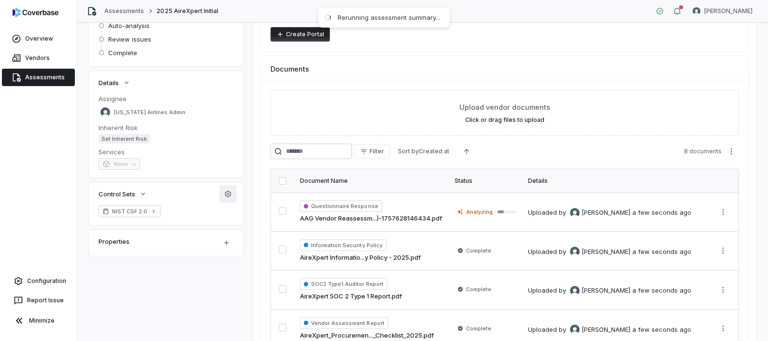
click at [222, 192] on button "button" at bounding box center [227, 193] width 17 height 17
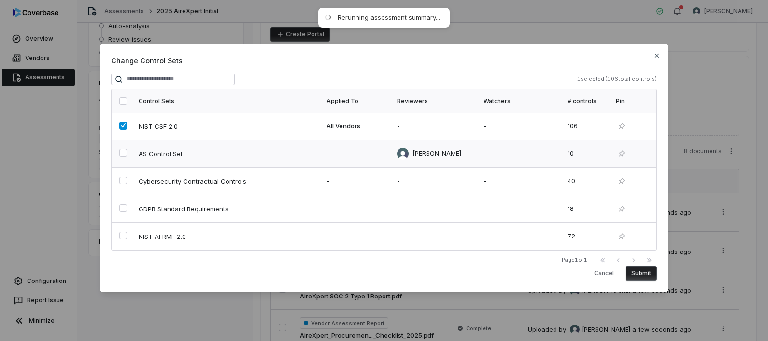
click at [118, 154] on td at bounding box center [122, 154] width 21 height 28
click at [122, 126] on button "button" at bounding box center [123, 126] width 8 height 8
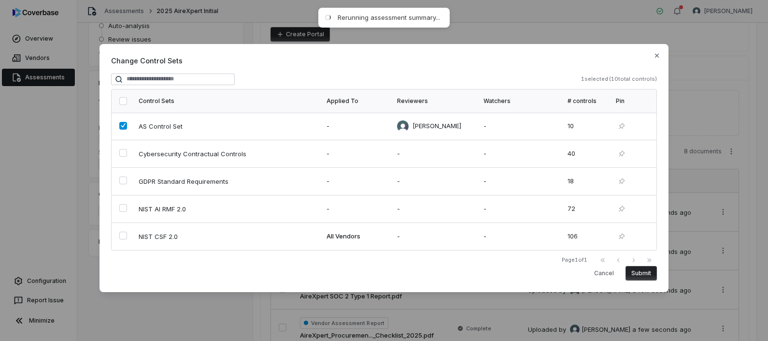
click at [643, 273] on button "Submit" at bounding box center [641, 273] width 31 height 14
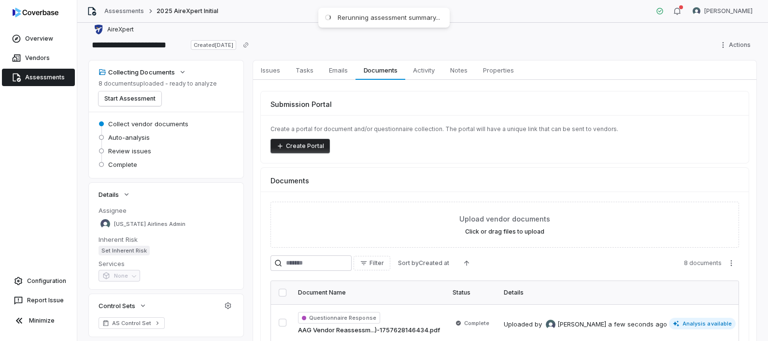
scroll to position [0, 0]
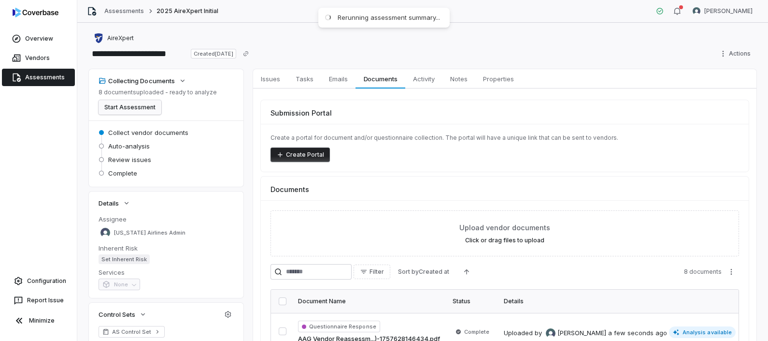
click at [139, 112] on button "Start Assessment" at bounding box center [130, 107] width 63 height 14
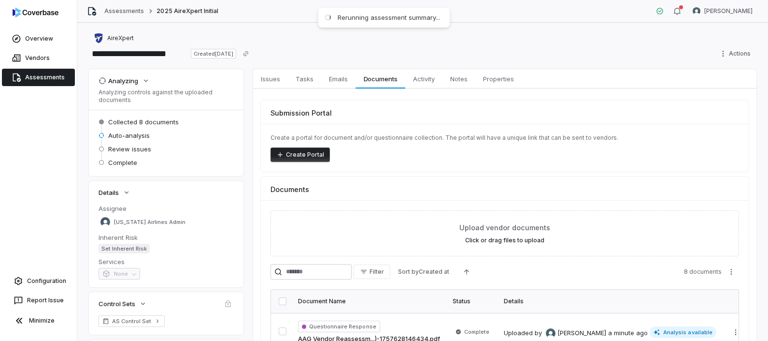
click at [41, 78] on span "Assessments" at bounding box center [45, 77] width 40 height 8
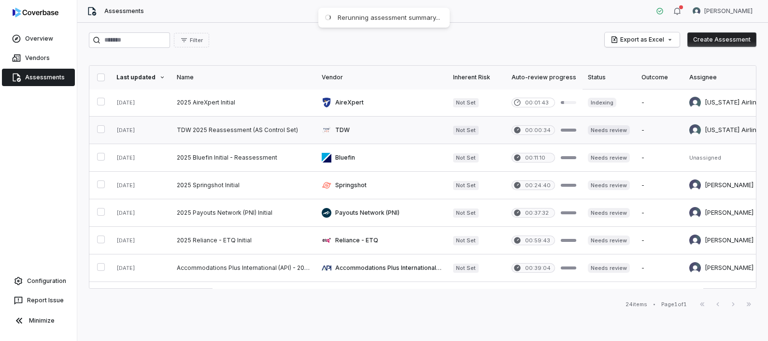
click at [205, 130] on link at bounding box center [243, 129] width 145 height 27
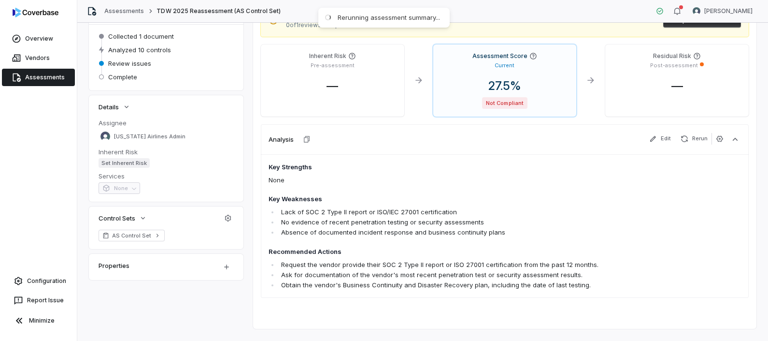
scroll to position [115, 0]
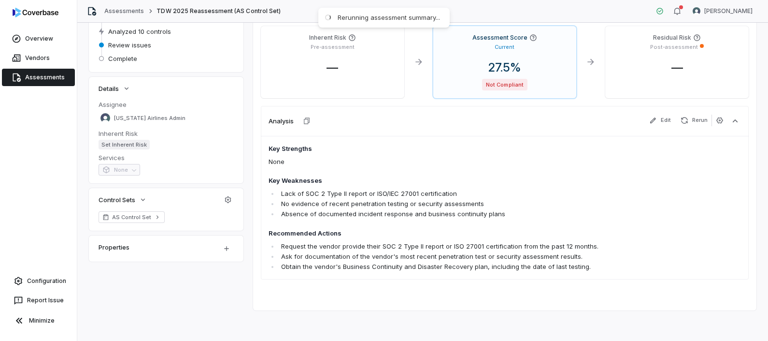
click at [649, 114] on div "Analysis Edit Rerun" at bounding box center [505, 121] width 488 height 30
click at [650, 116] on icon "button" at bounding box center [654, 120] width 8 height 8
type textarea "*"
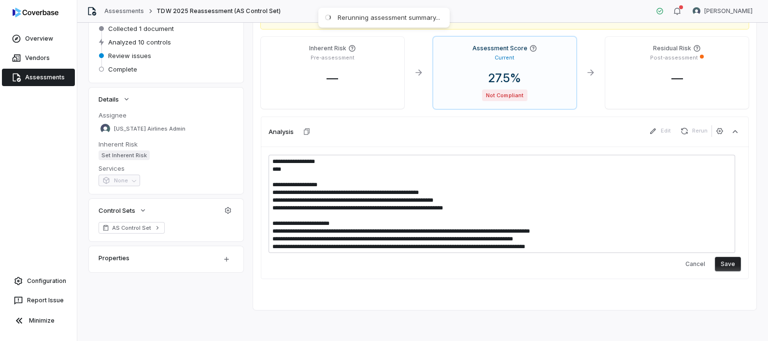
scroll to position [103, 0]
click at [686, 269] on button "Cancel" at bounding box center [695, 264] width 31 height 14
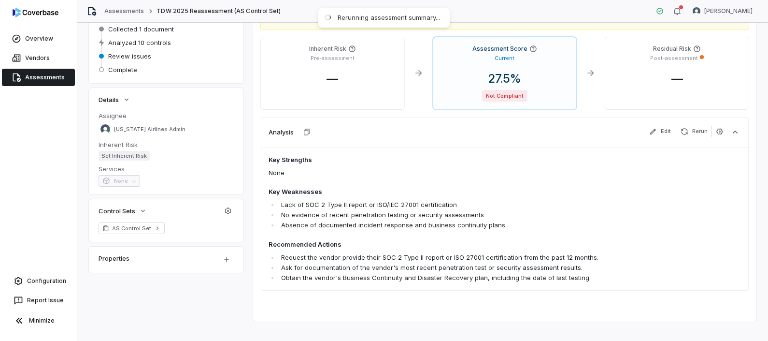
click at [14, 74] on icon at bounding box center [17, 77] width 10 height 10
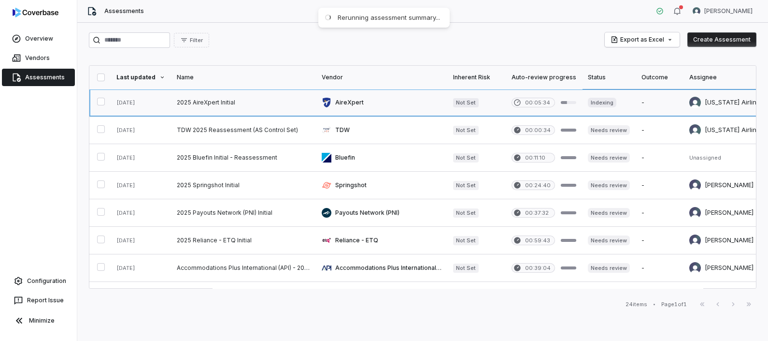
click at [243, 100] on link at bounding box center [243, 102] width 145 height 27
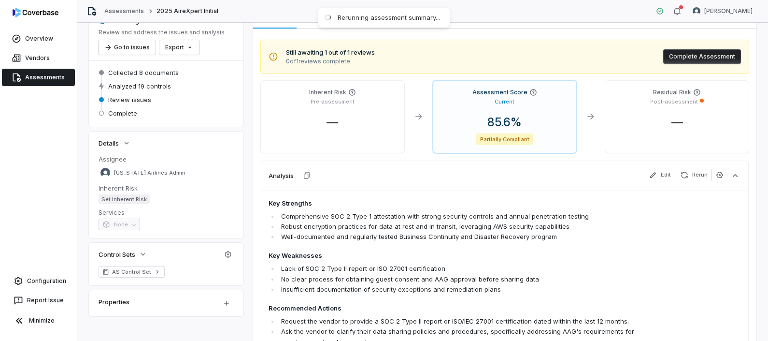
scroll to position [120, 0]
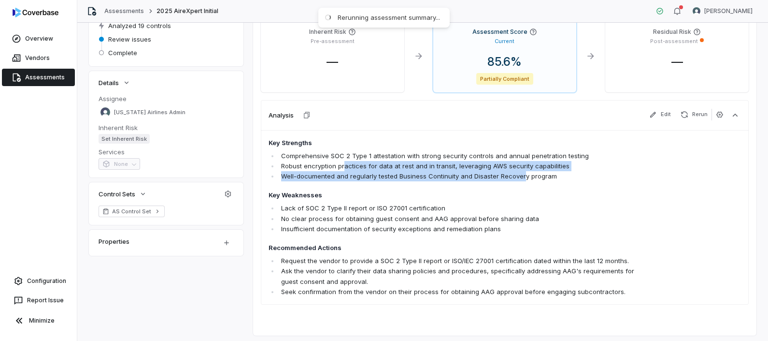
drag, startPoint x: 344, startPoint y: 166, endPoint x: 521, endPoint y: 179, distance: 177.4
click at [521, 179] on ul "Comprehensive SOC 2 Type 1 attestation with strong security controls and annual…" at bounding box center [458, 166] width 378 height 30
click at [521, 179] on li "Well-documented and regularly tested Business Continuity and Disaster Recovery …" at bounding box center [463, 176] width 368 height 10
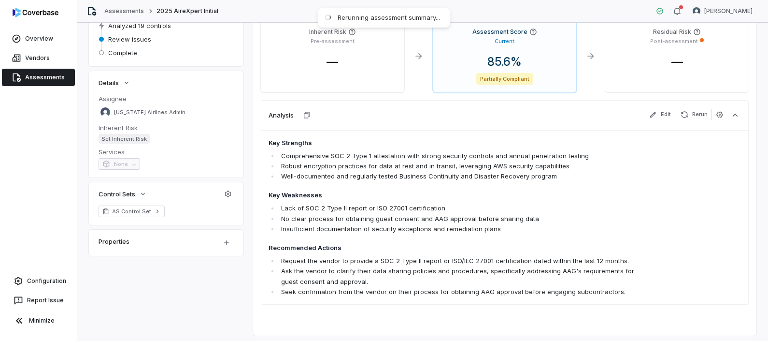
scroll to position [0, 0]
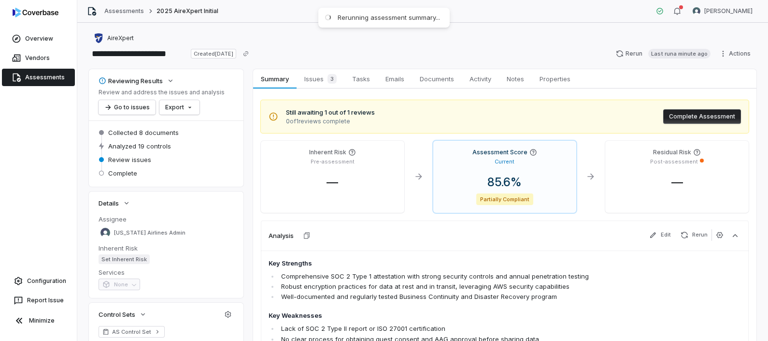
click at [429, 225] on div "Analysis Edit Rerun" at bounding box center [505, 235] width 488 height 30
